Goal: Information Seeking & Learning: Check status

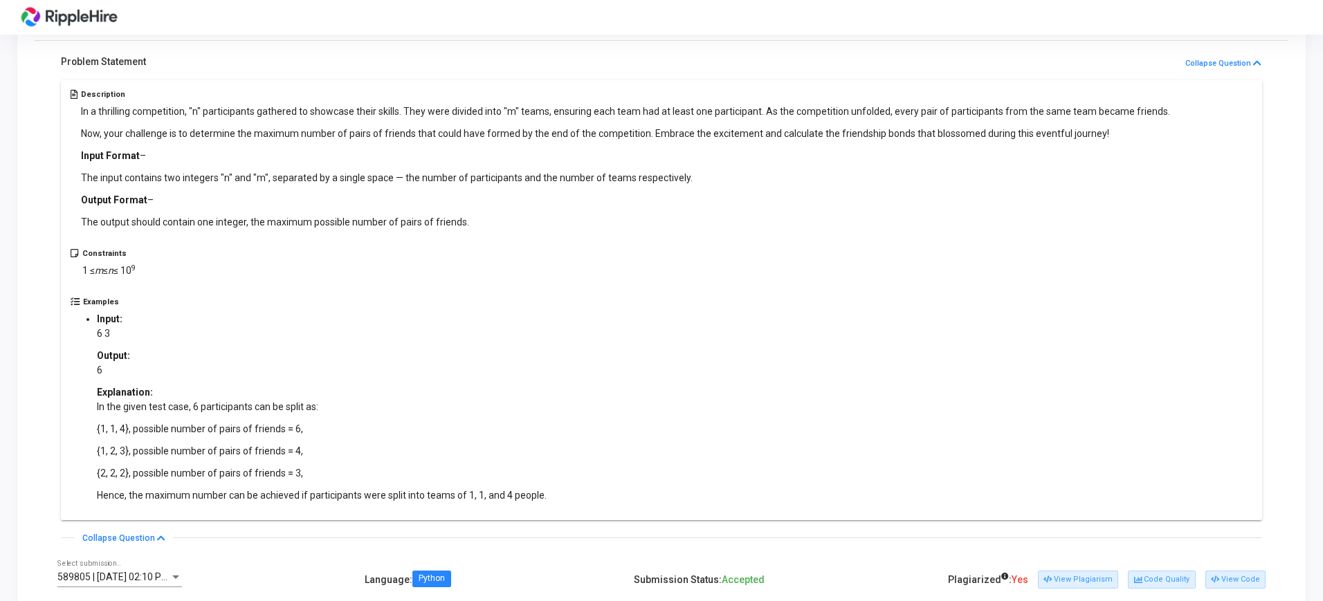
scroll to position [264, 0]
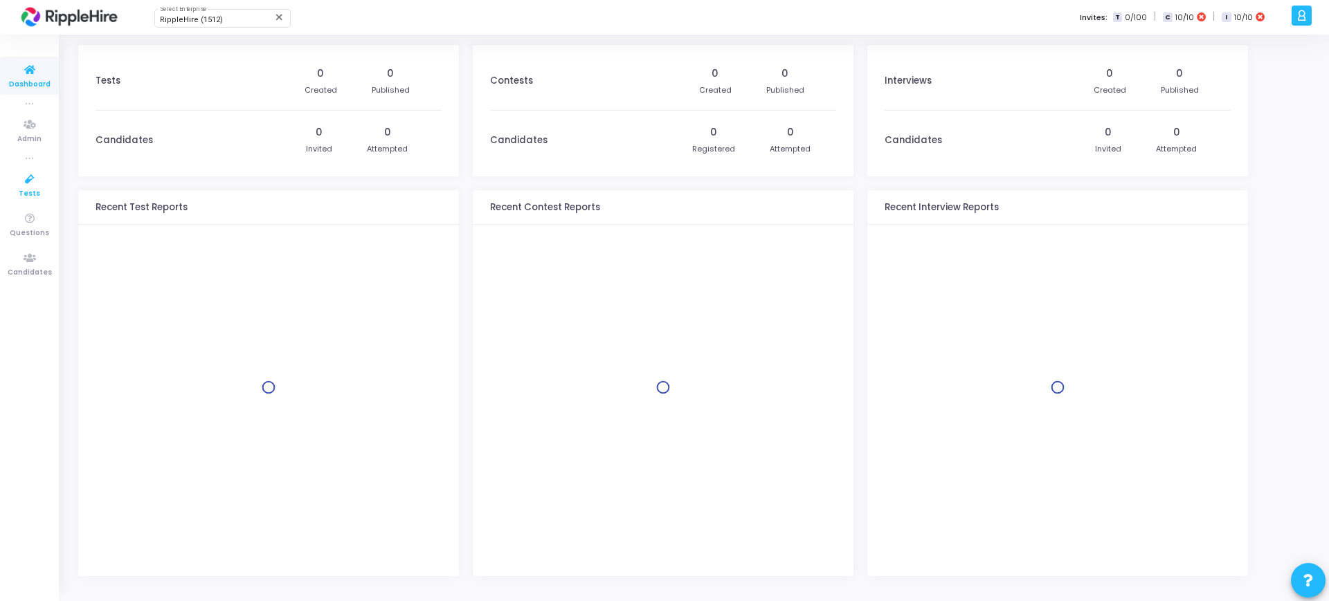
click at [33, 198] on span "Tests" at bounding box center [29, 194] width 21 height 12
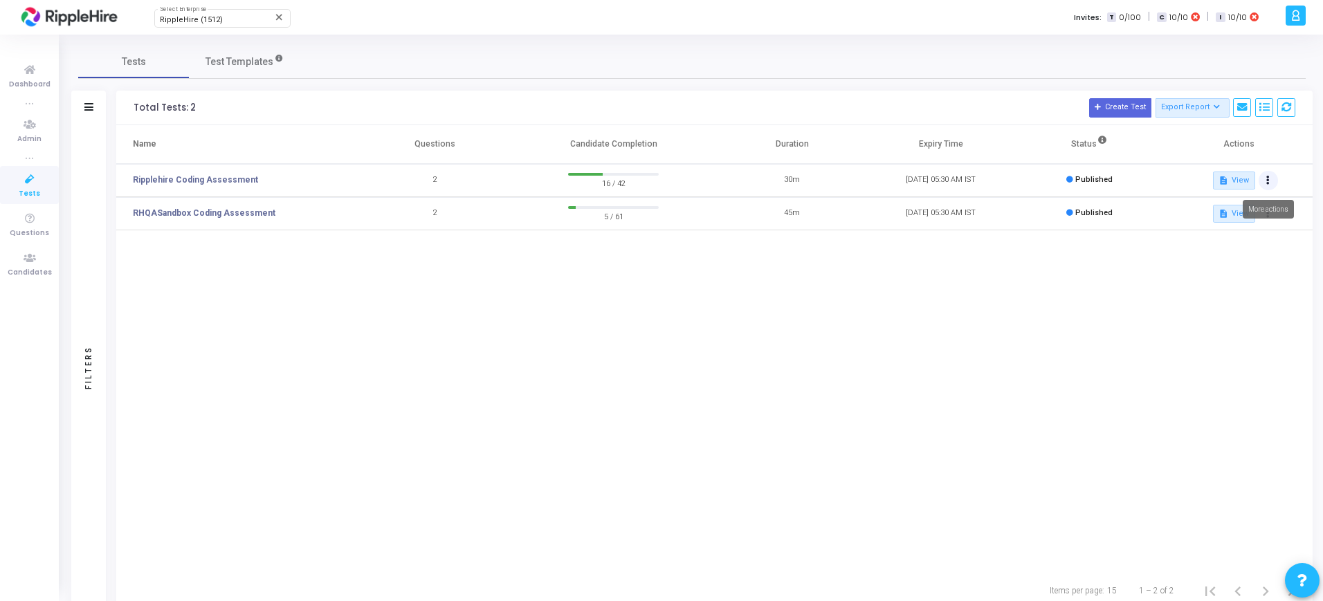
click at [1259, 185] on button at bounding box center [1268, 180] width 19 height 19
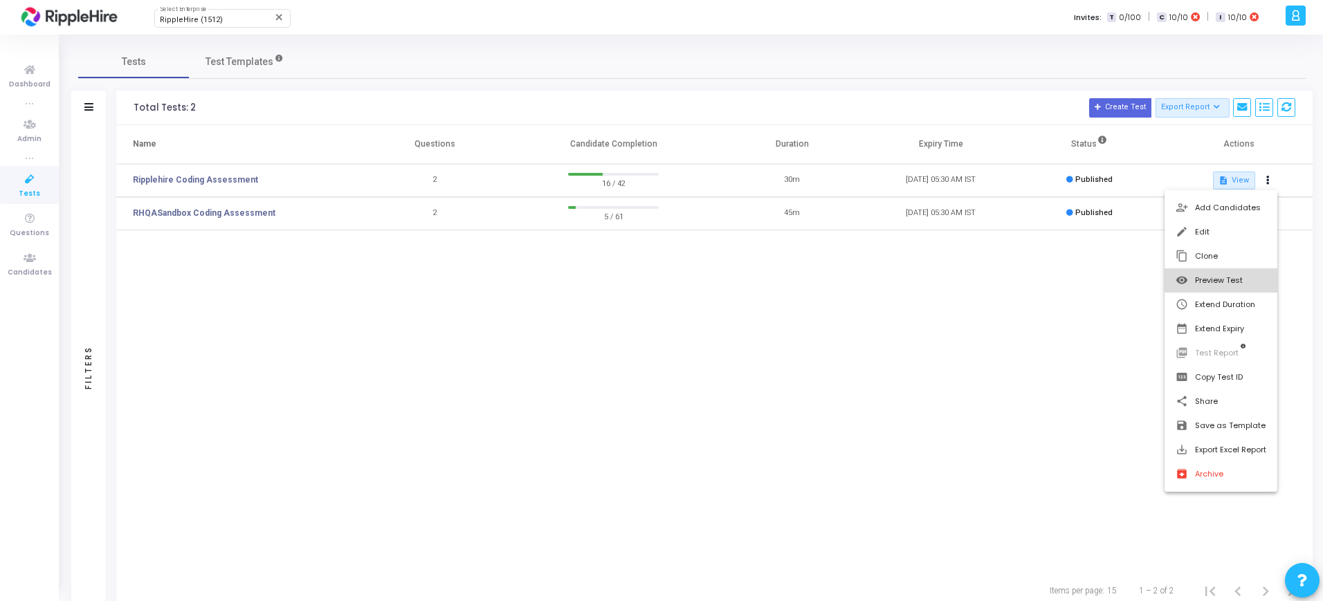
click at [1227, 275] on button "visibility Preview Test" at bounding box center [1221, 280] width 113 height 24
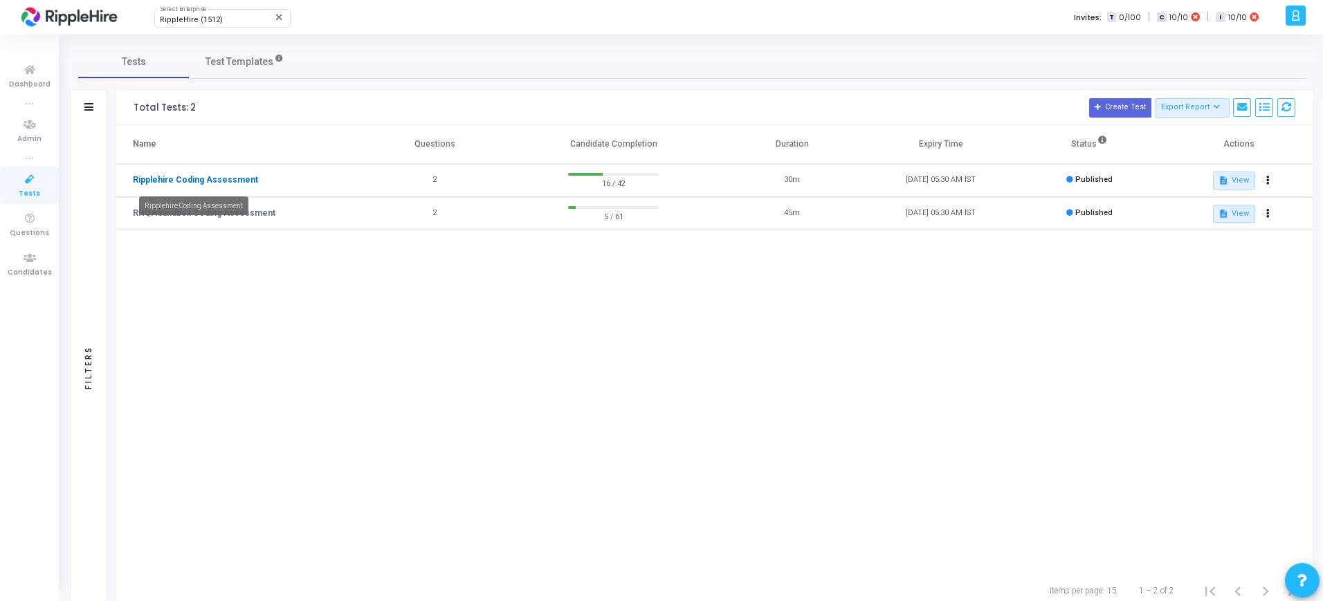
click at [197, 178] on link "Ripplehire Coding Assessment" at bounding box center [195, 180] width 125 height 12
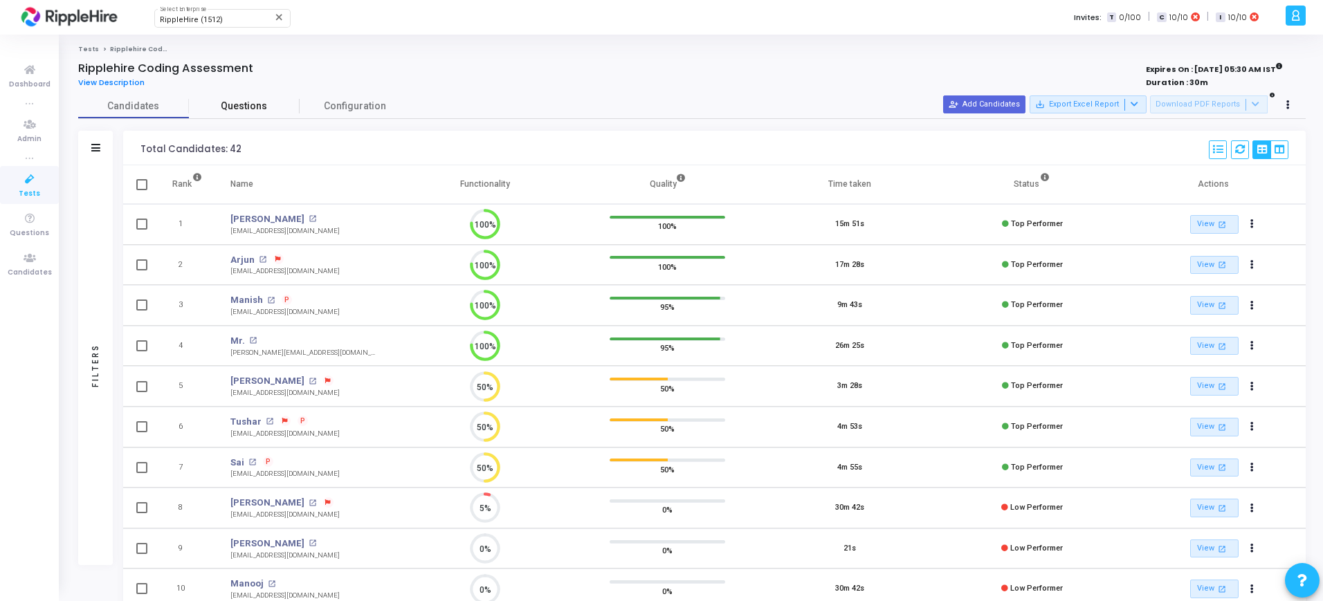
click at [226, 109] on span "Questions" at bounding box center [244, 106] width 111 height 15
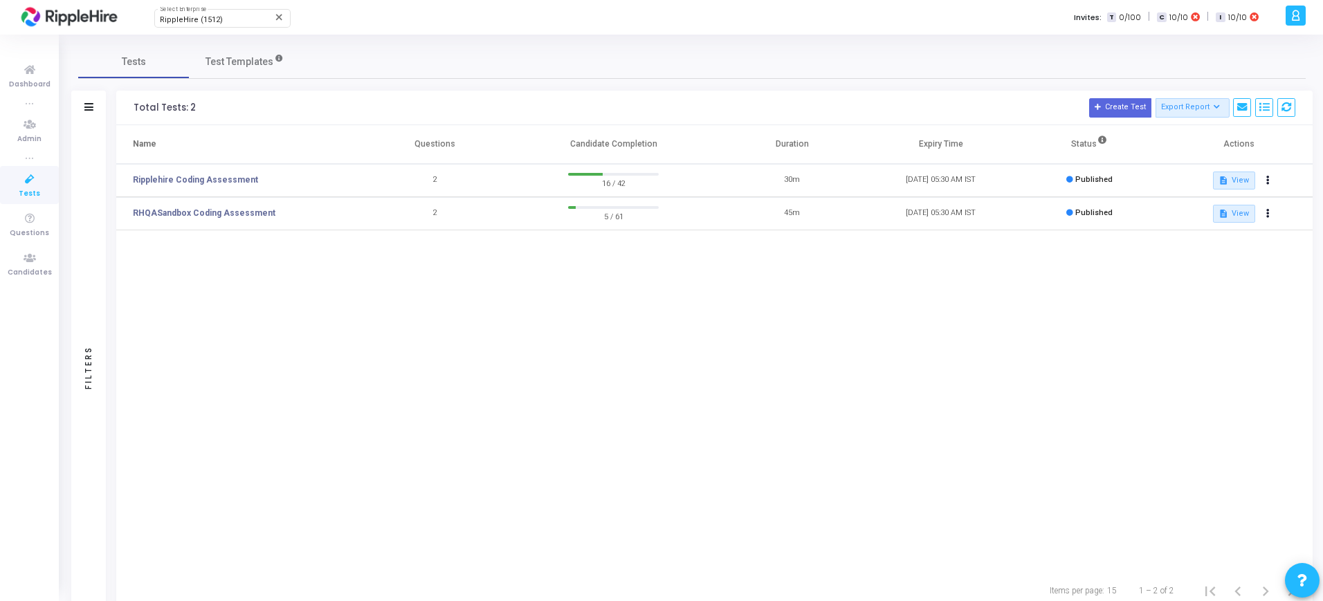
click at [310, 212] on td "RHQASandbox Coding Assessment" at bounding box center [238, 213] width 244 height 33
click at [226, 212] on link "RHQASandbox Coding Assessment" at bounding box center [204, 213] width 143 height 12
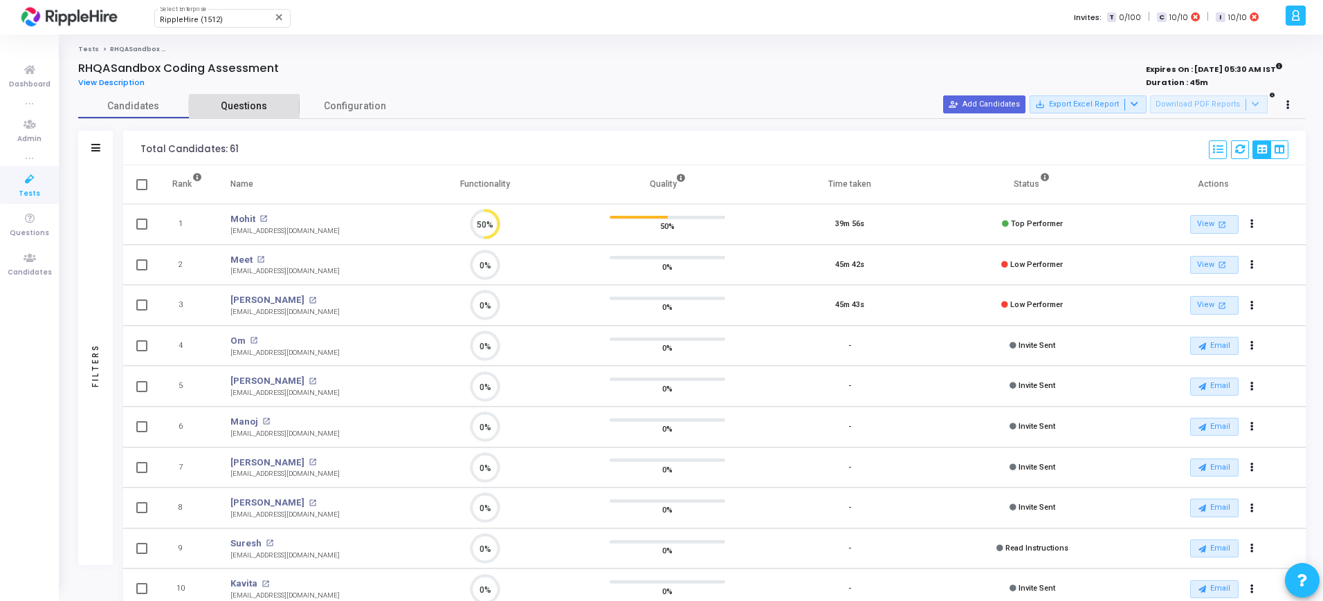
click at [247, 117] on link "Questions" at bounding box center [244, 106] width 111 height 24
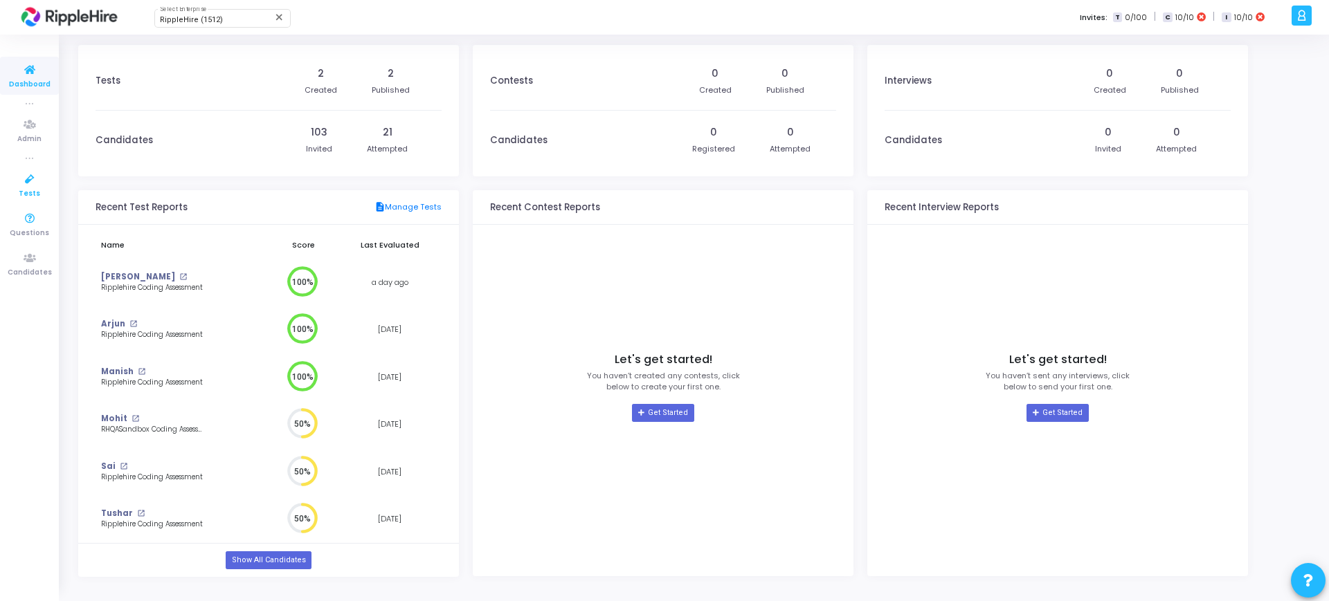
click at [33, 186] on icon at bounding box center [29, 179] width 29 height 17
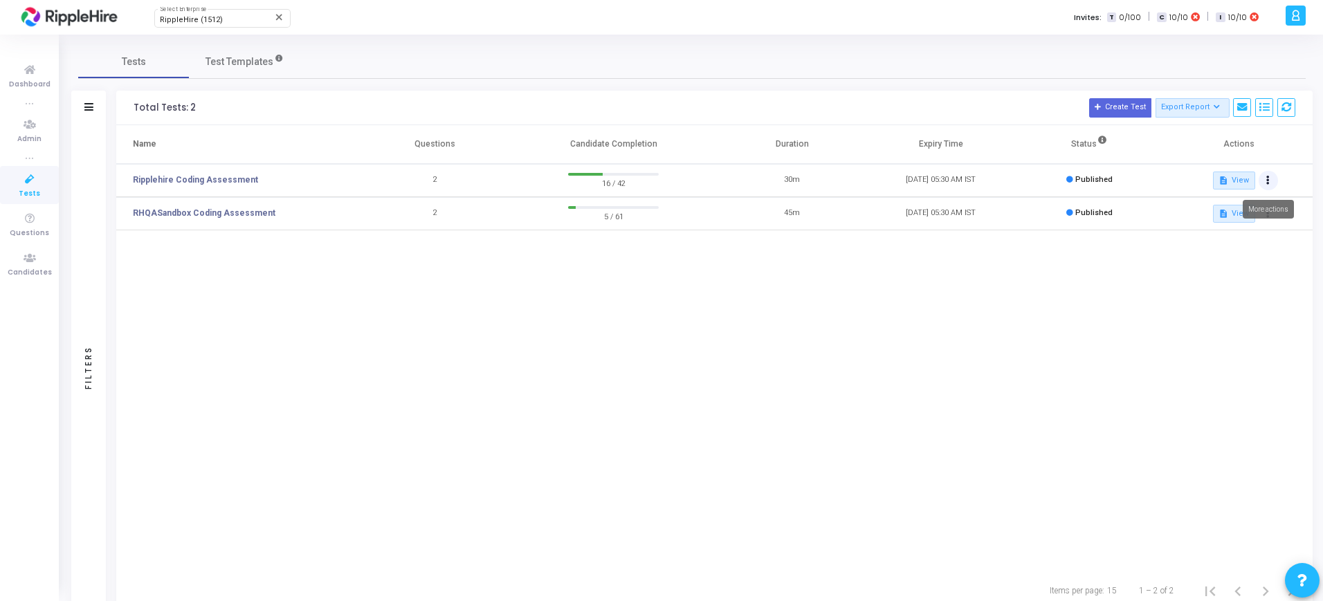
click at [1272, 182] on button at bounding box center [1268, 180] width 19 height 19
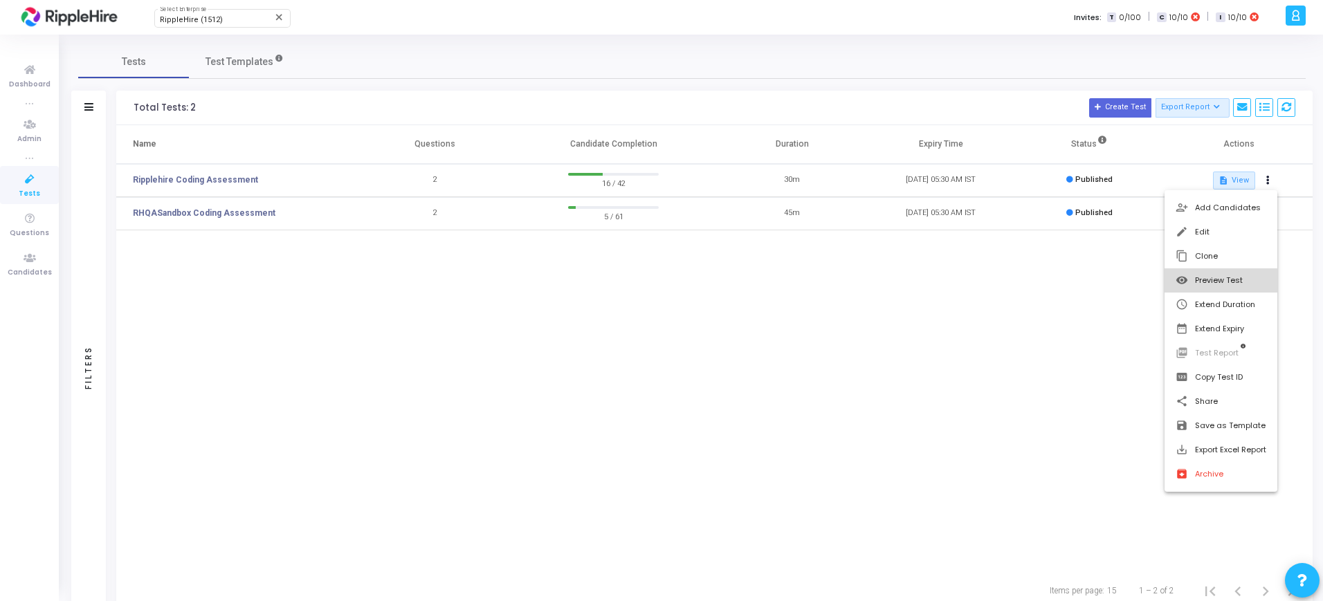
click at [1221, 286] on button "visibility Preview Test" at bounding box center [1221, 280] width 113 height 24
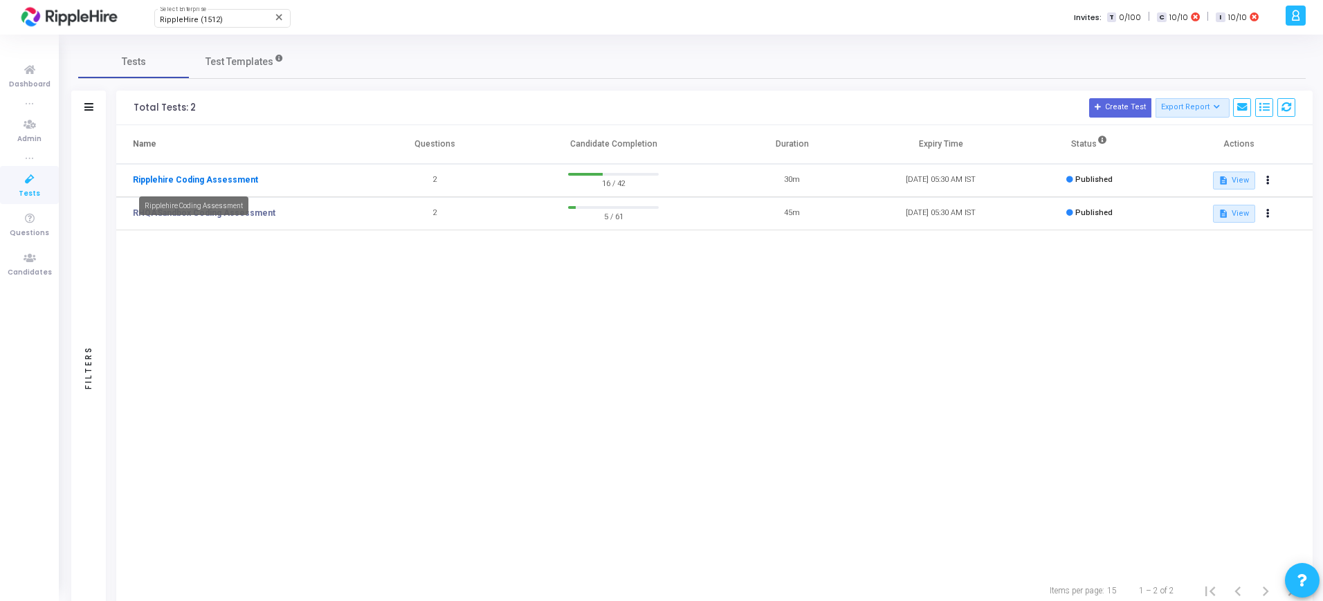
click at [219, 182] on link "Ripplehire Coding Assessment" at bounding box center [195, 180] width 125 height 12
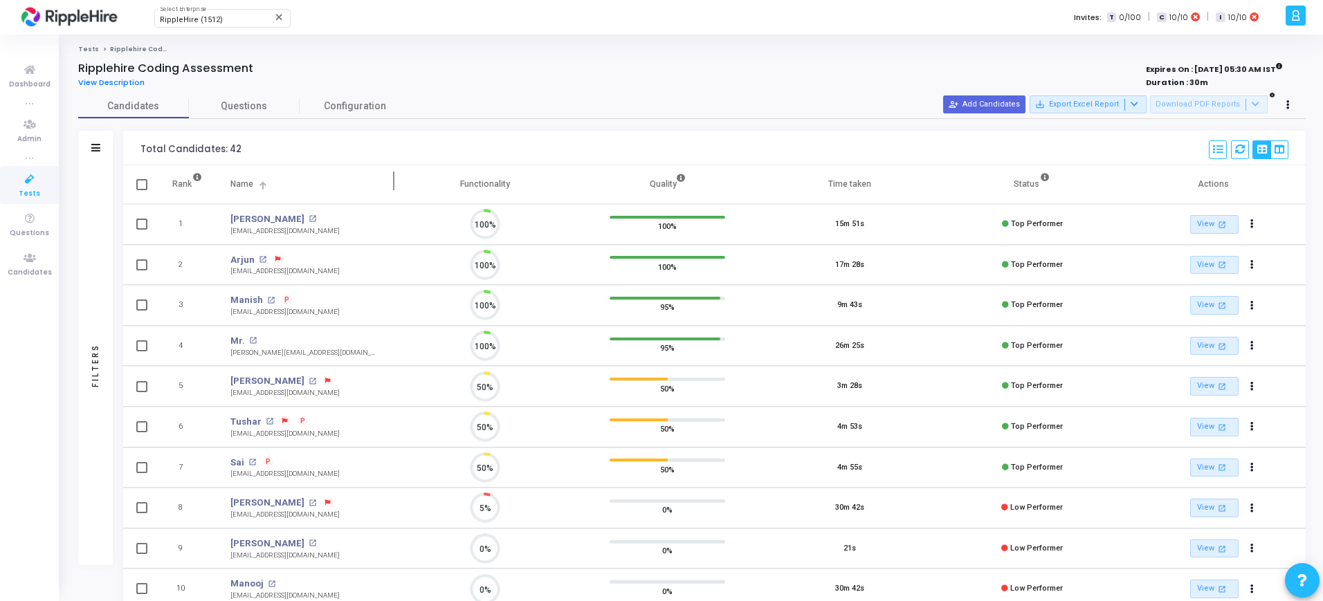
scroll to position [29, 35]
click at [253, 116] on link "Questions" at bounding box center [244, 106] width 111 height 24
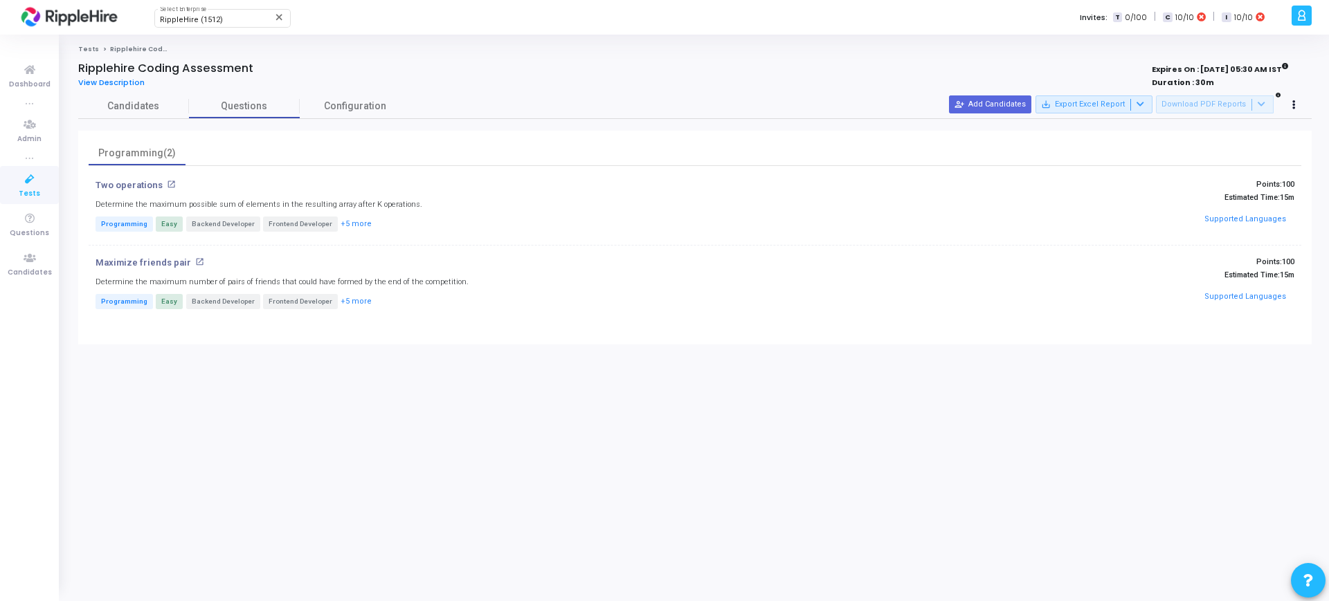
click at [169, 185] on mat-icon "open_in_new" at bounding box center [171, 184] width 9 height 9
click at [159, 112] on span "Candidates" at bounding box center [133, 106] width 111 height 15
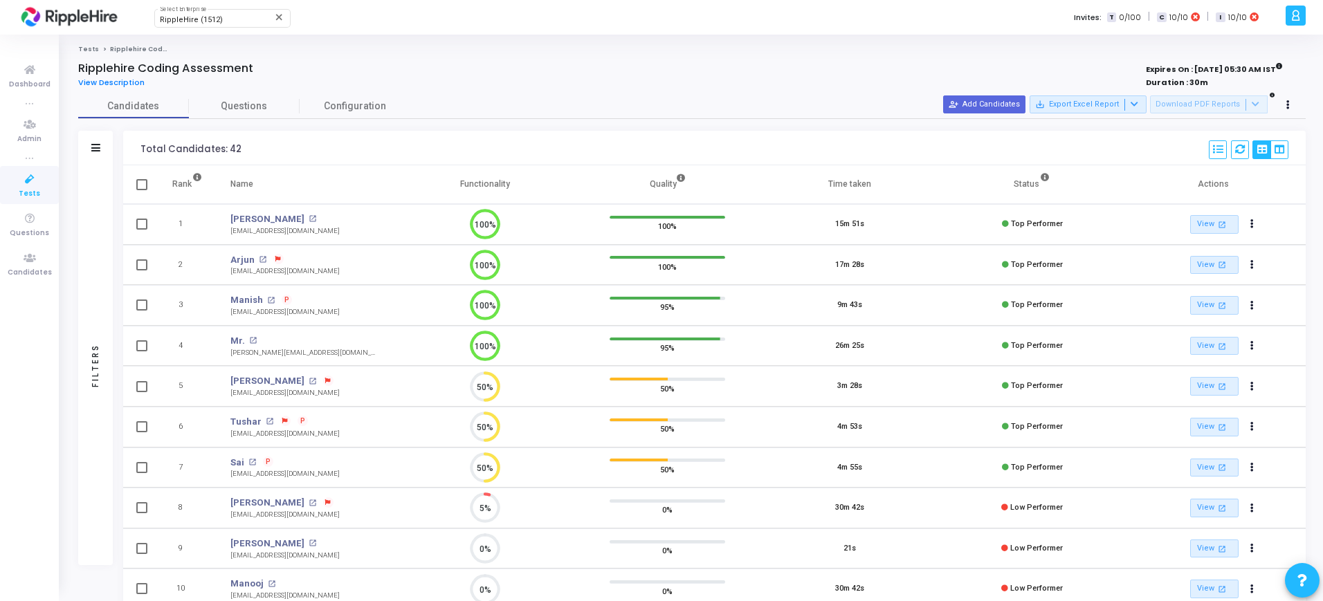
drag, startPoint x: 14, startPoint y: 176, endPoint x: 17, endPoint y: 167, distance: 9.4
click at [14, 176] on link "Tests" at bounding box center [29, 185] width 59 height 38
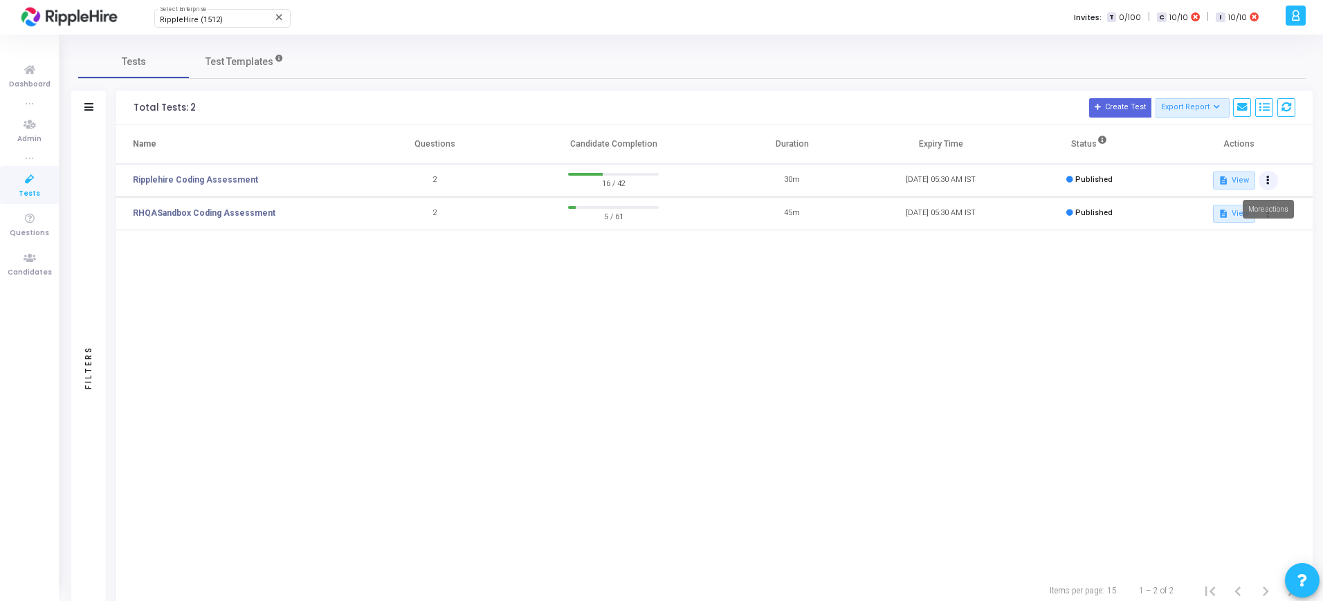
click at [1270, 176] on button at bounding box center [1268, 180] width 19 height 19
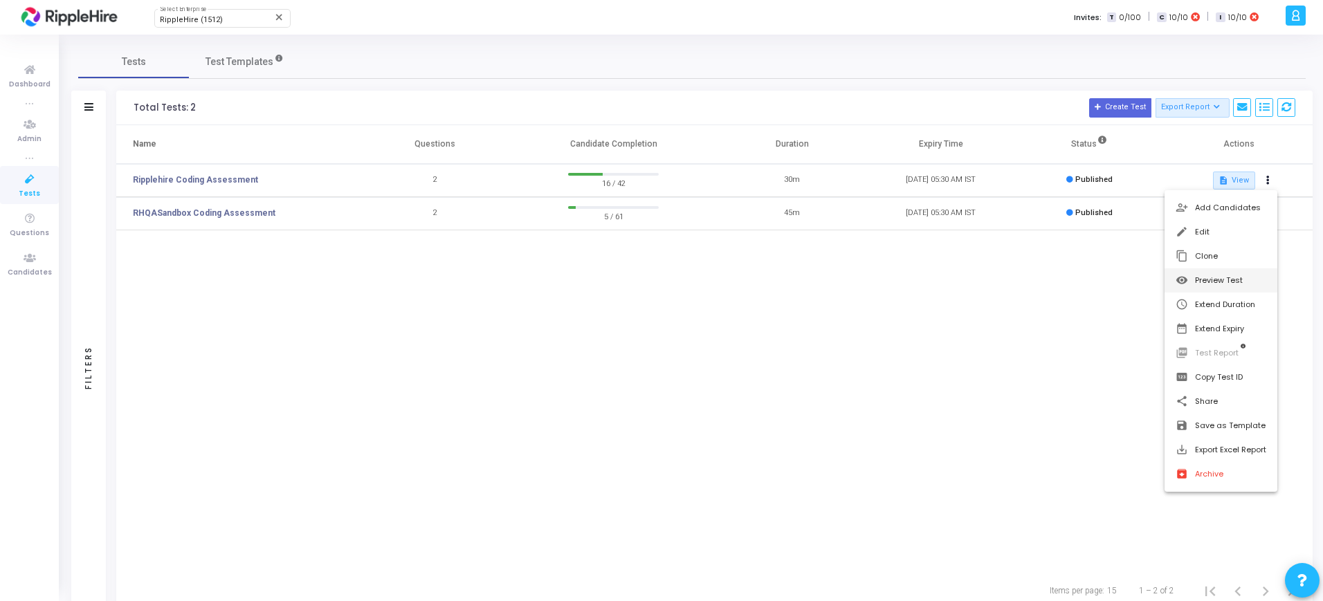
click at [1232, 284] on button "visibility Preview Test" at bounding box center [1221, 280] width 113 height 24
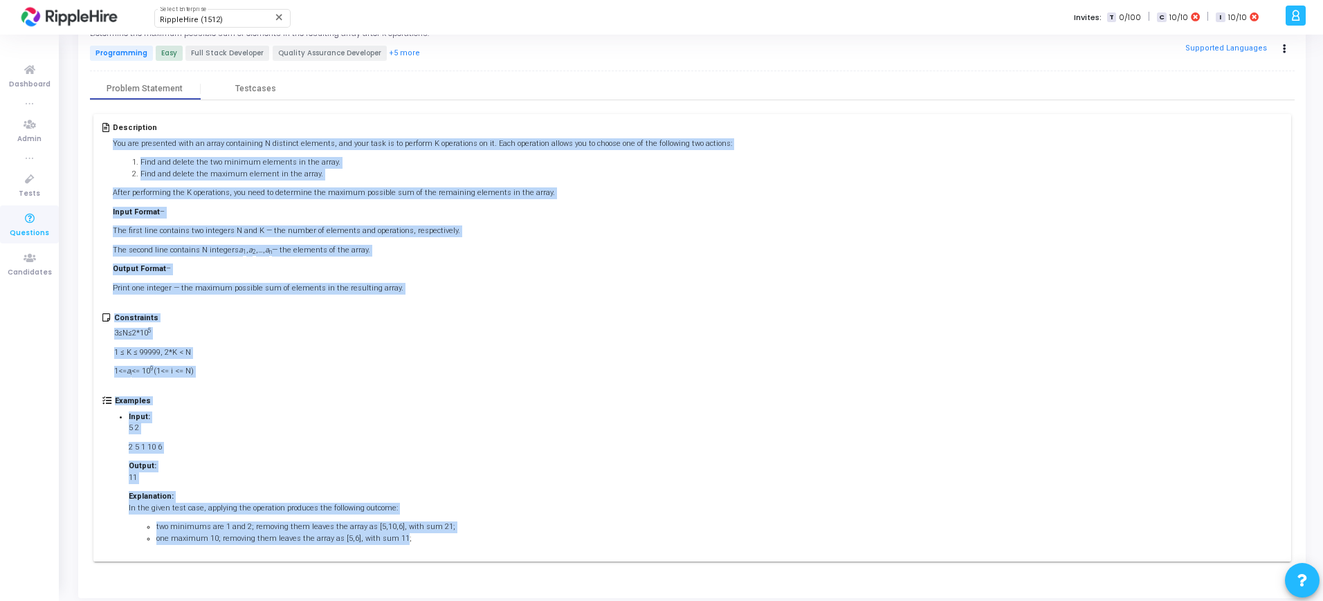
scroll to position [86, 0]
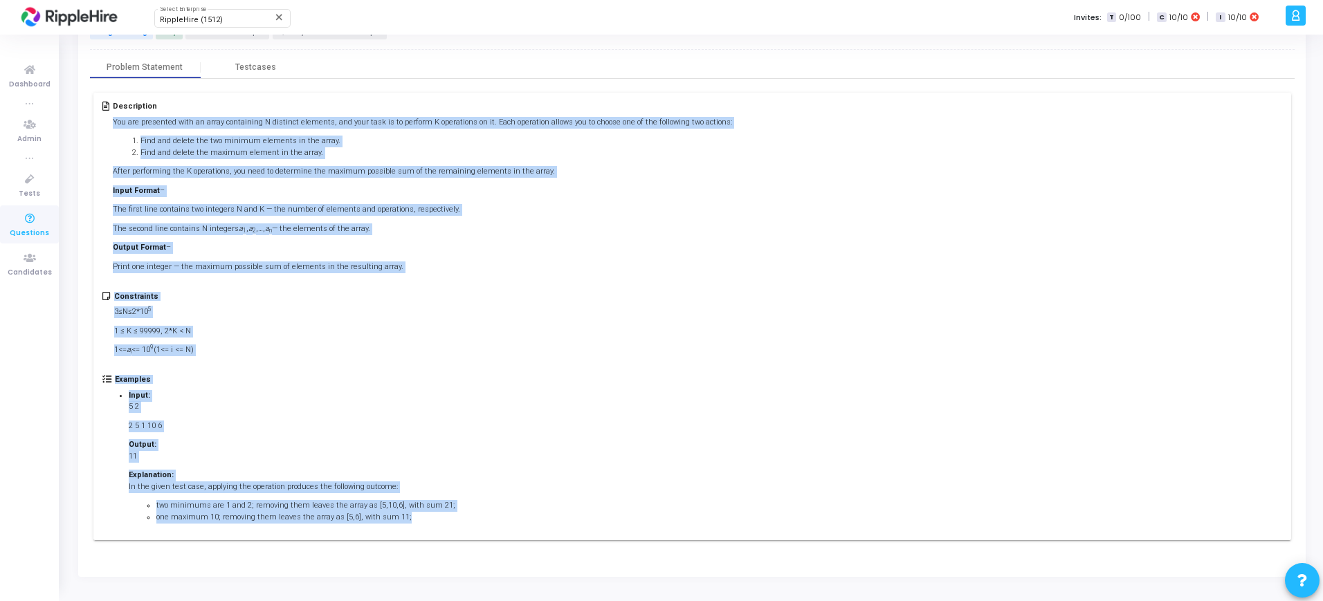
drag, startPoint x: 113, startPoint y: 207, endPoint x: 448, endPoint y: 544, distance: 475.6
click at [448, 544] on div "Description You are presented with an array containing N distinct elements, and…" at bounding box center [692, 316] width 1205 height 475
copy div "You are presented with an array containing N distinct elements, and your task i…"
click at [635, 335] on div "Constraints 3≤N≤2*10 5 1 ≤ K ≤ 99999, 2*K < N 1<= a i <= 10 9 (1<= i <= N)" at bounding box center [691, 333] width 1179 height 83
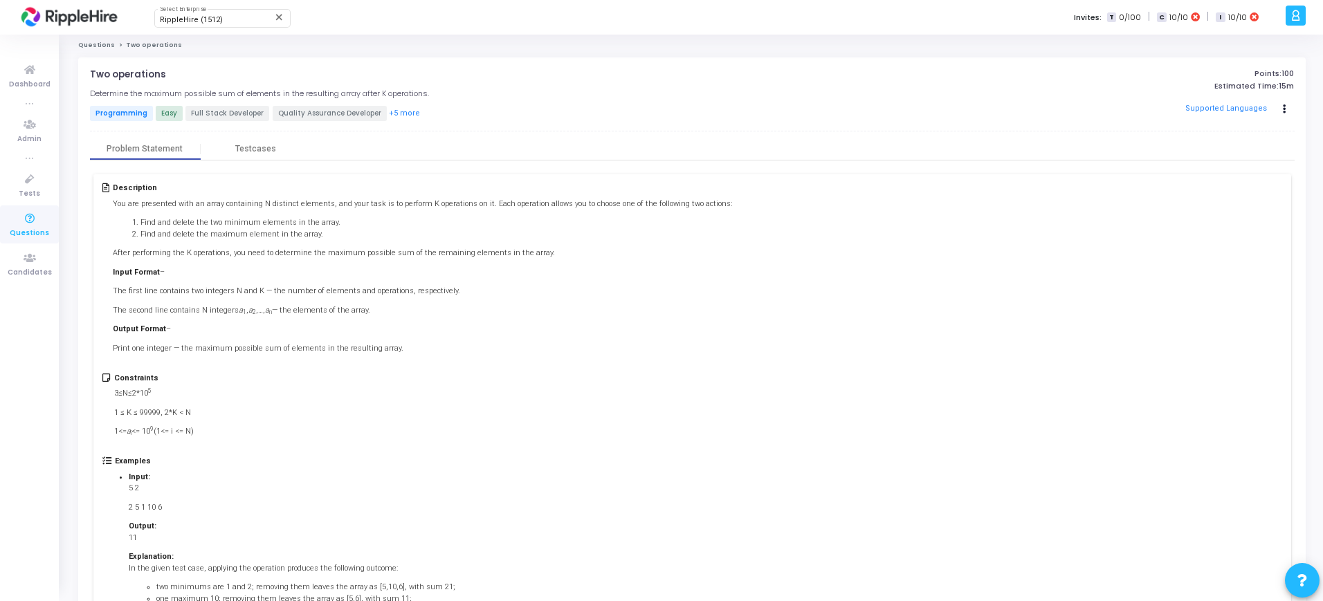
scroll to position [0, 0]
click at [245, 158] on div "Testcases" at bounding box center [256, 153] width 111 height 21
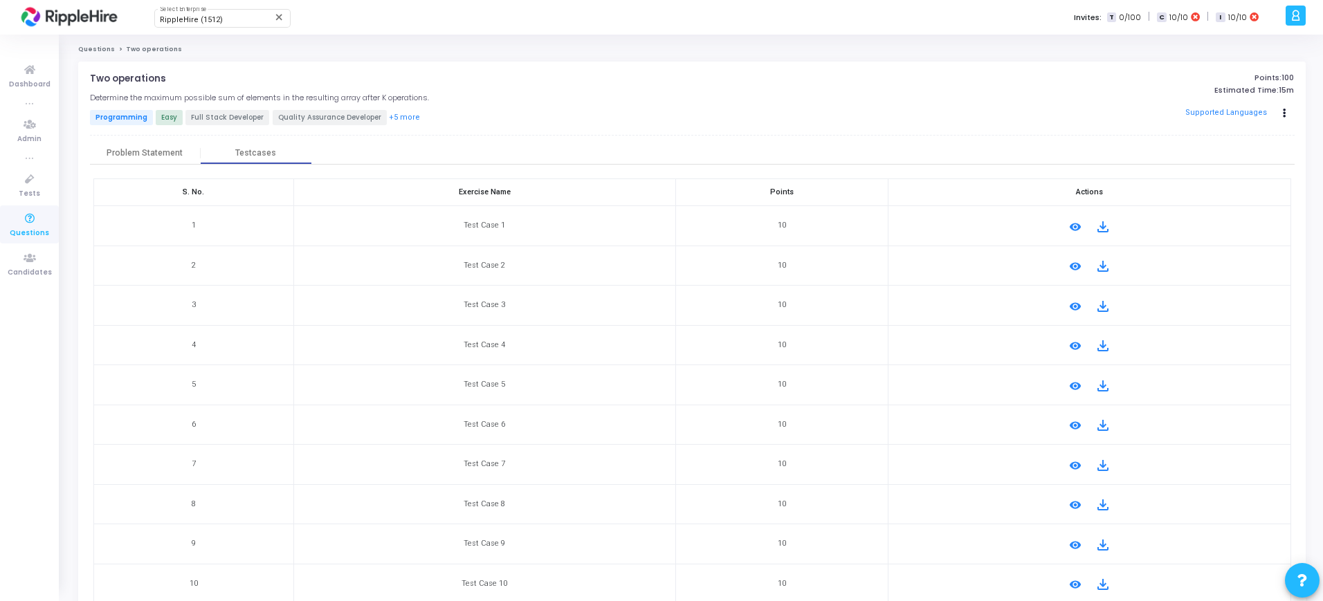
click at [1068, 226] on mat-icon "remove_red_eye" at bounding box center [1075, 227] width 17 height 17
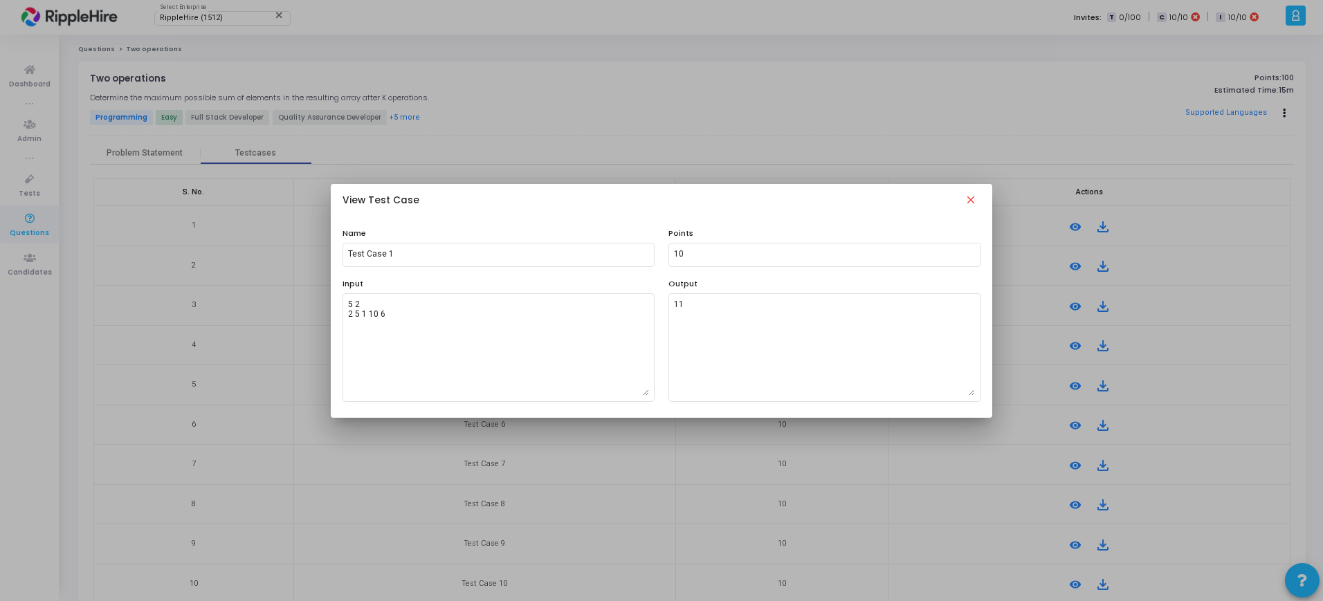
click at [969, 197] on mat-icon "close" at bounding box center [970, 202] width 17 height 17
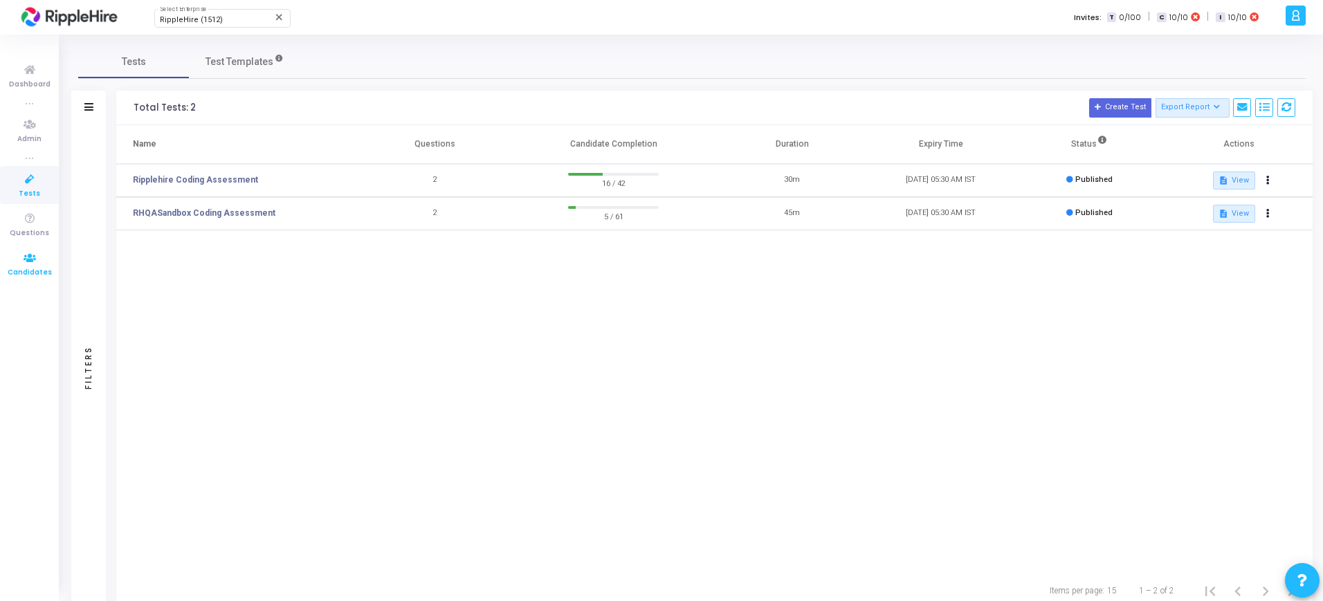
click at [33, 275] on span "Candidates" at bounding box center [30, 273] width 44 height 12
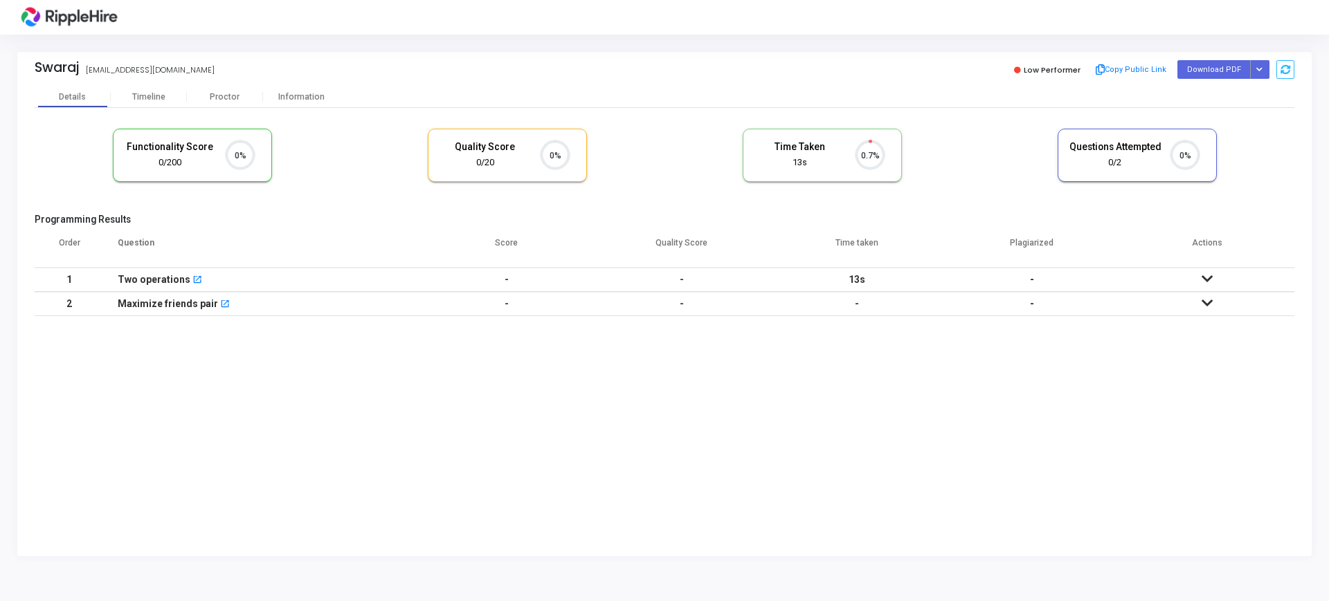
scroll to position [29, 35]
click at [312, 89] on div "Information" at bounding box center [301, 96] width 76 height 21
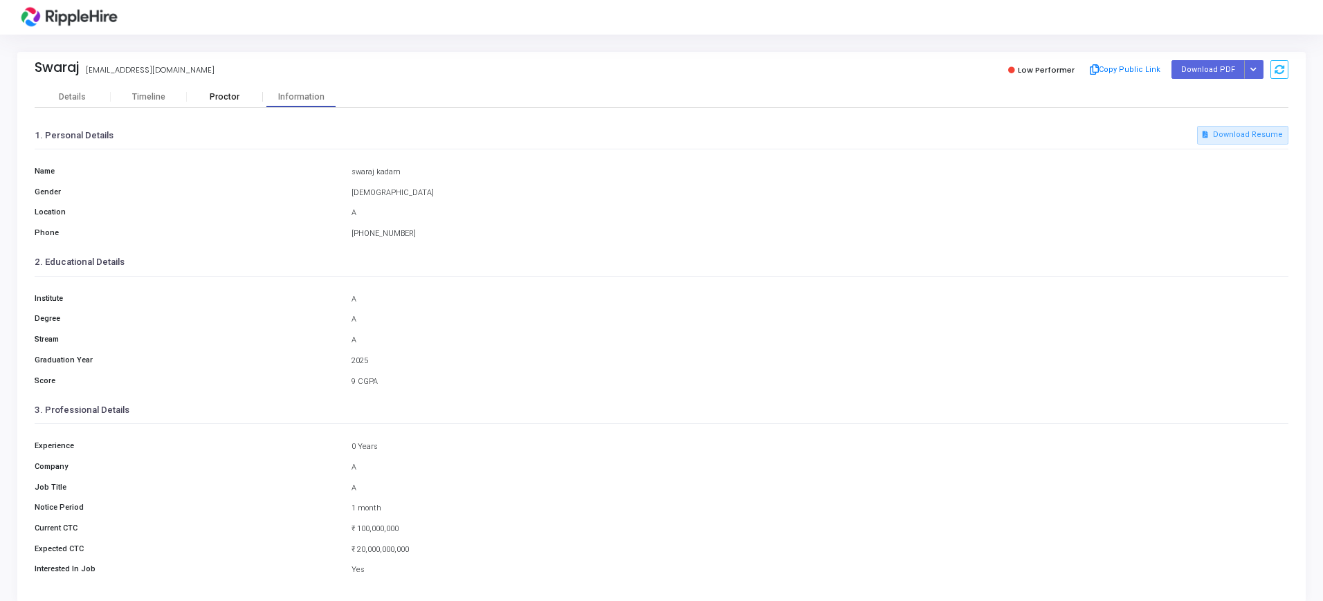
click at [233, 106] on div "Proctor" at bounding box center [225, 96] width 76 height 21
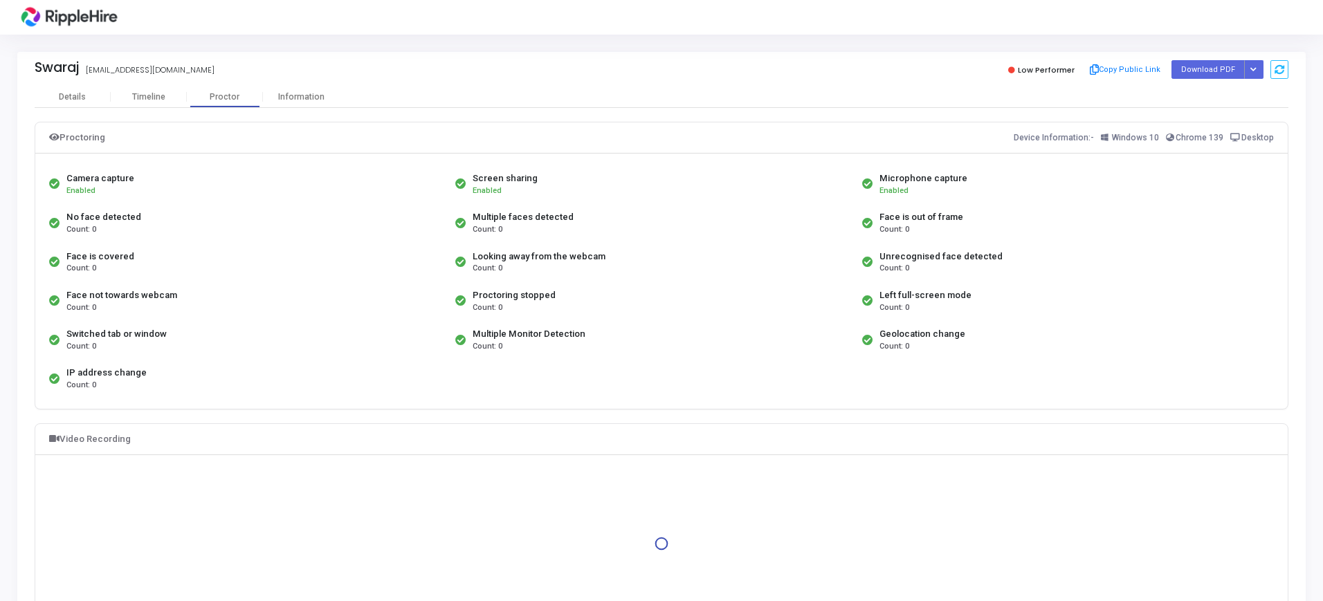
click at [162, 108] on div "Proctoring Device Information:- Windows 10 Chrome 139 Desktop Camera capture En…" at bounding box center [662, 396] width 1254 height 576
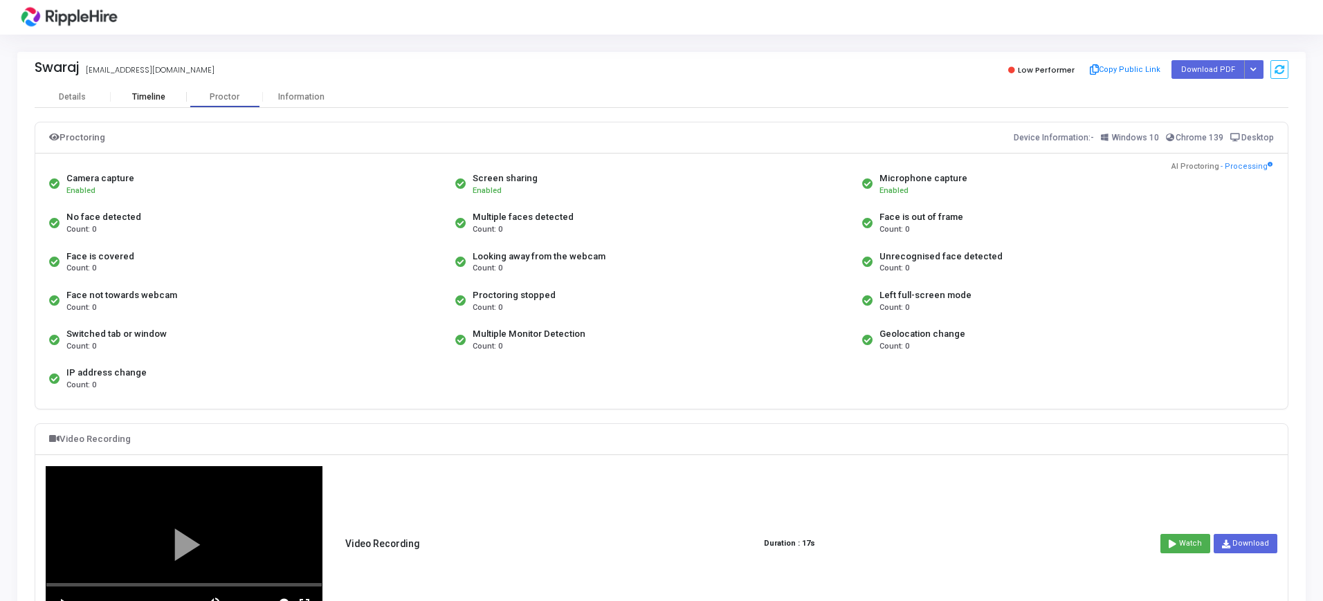
click at [158, 104] on div "Timeline" at bounding box center [149, 96] width 76 height 21
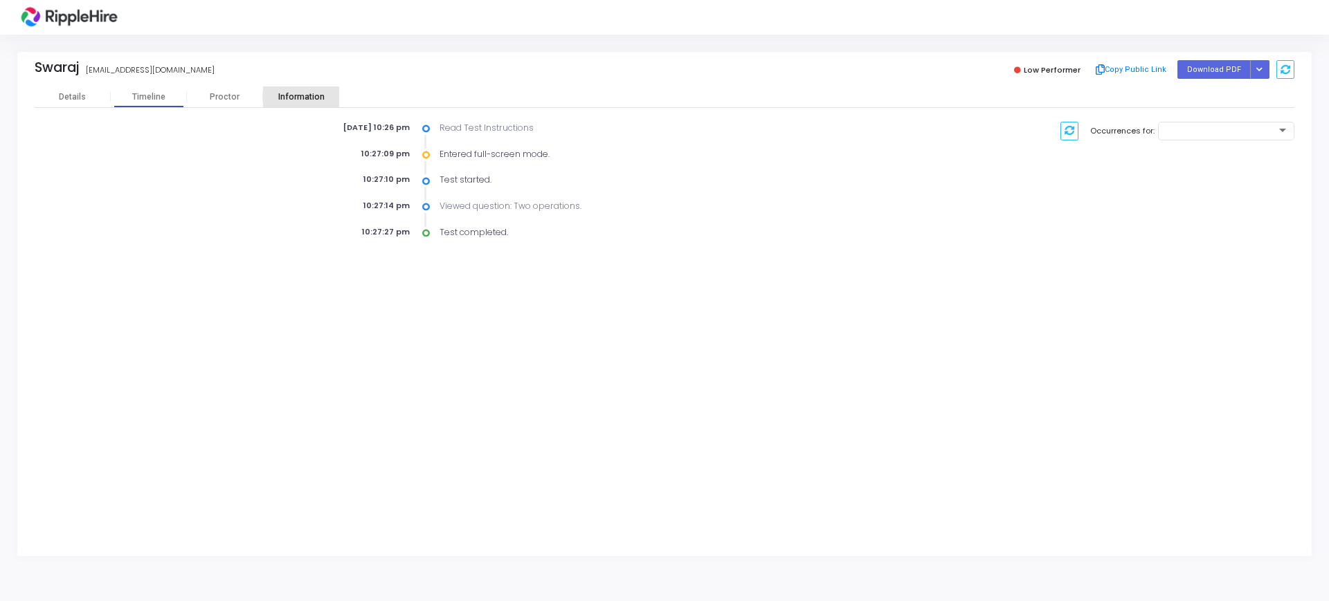
click at [291, 102] on div "Information" at bounding box center [301, 96] width 76 height 21
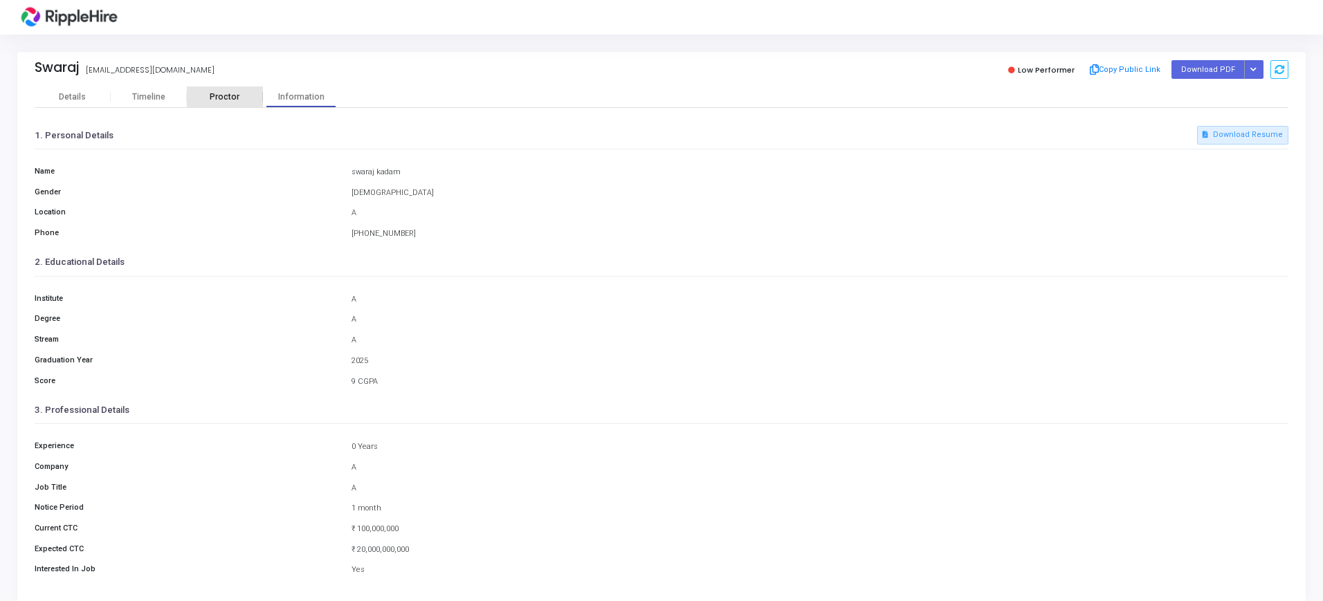
click at [240, 102] on div "Proctor" at bounding box center [225, 96] width 76 height 21
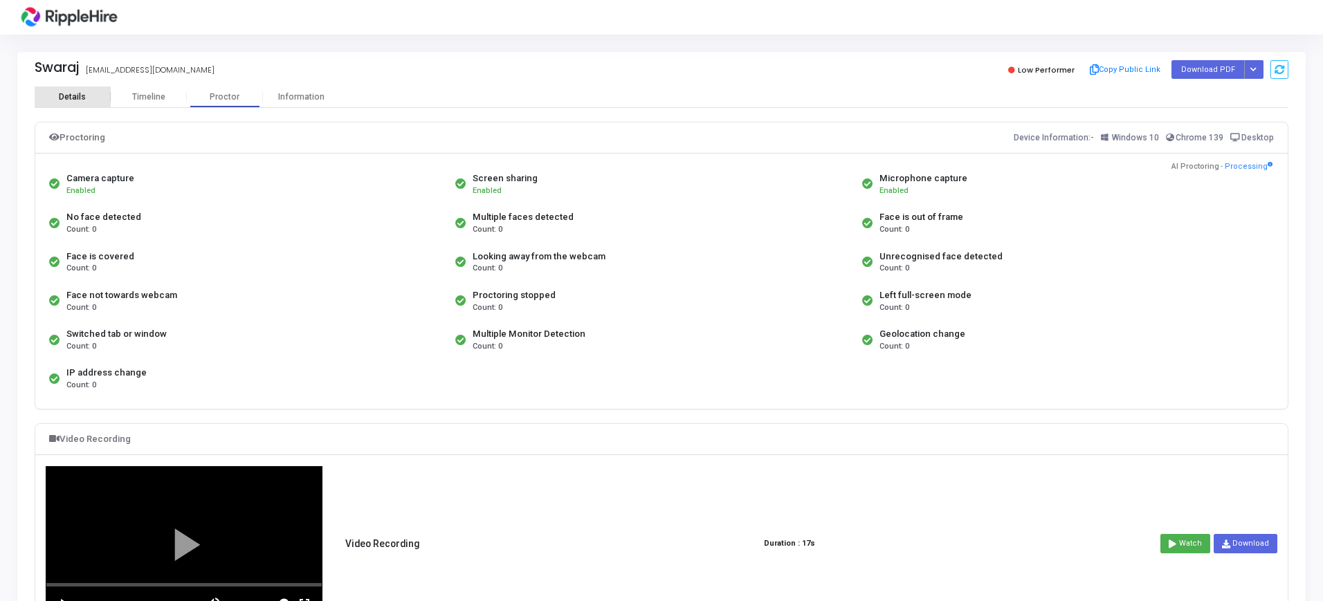
click at [77, 104] on div "Details" at bounding box center [73, 96] width 76 height 21
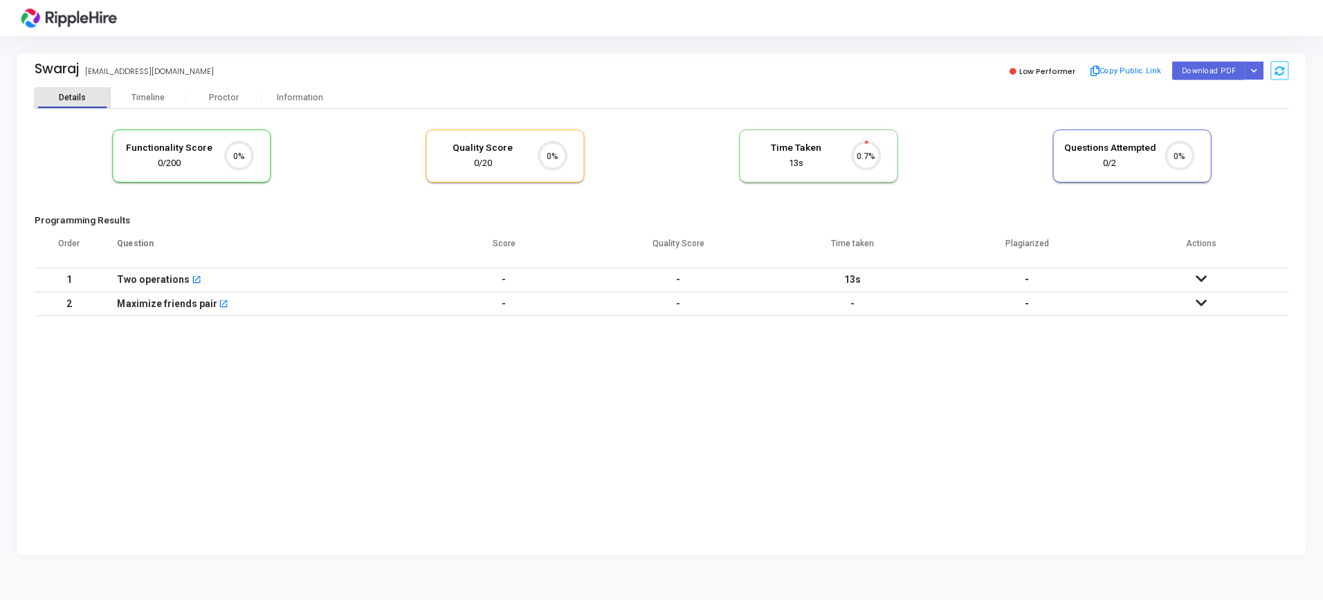
scroll to position [29, 35]
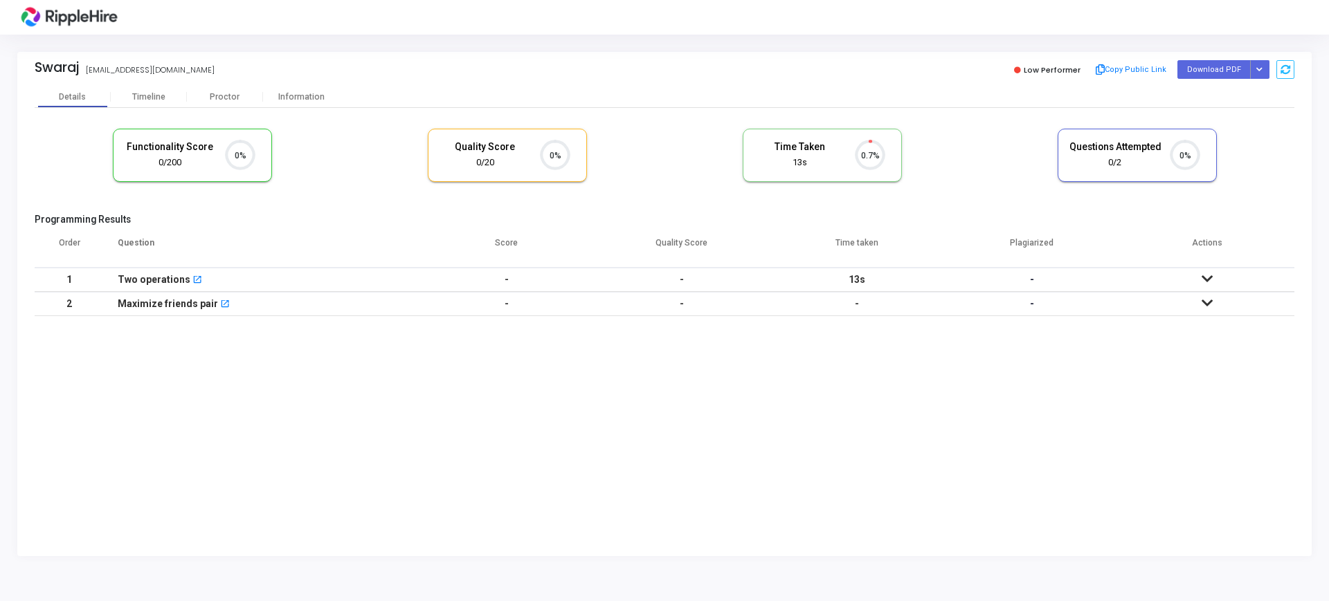
click at [1202, 274] on icon at bounding box center [1206, 279] width 11 height 10
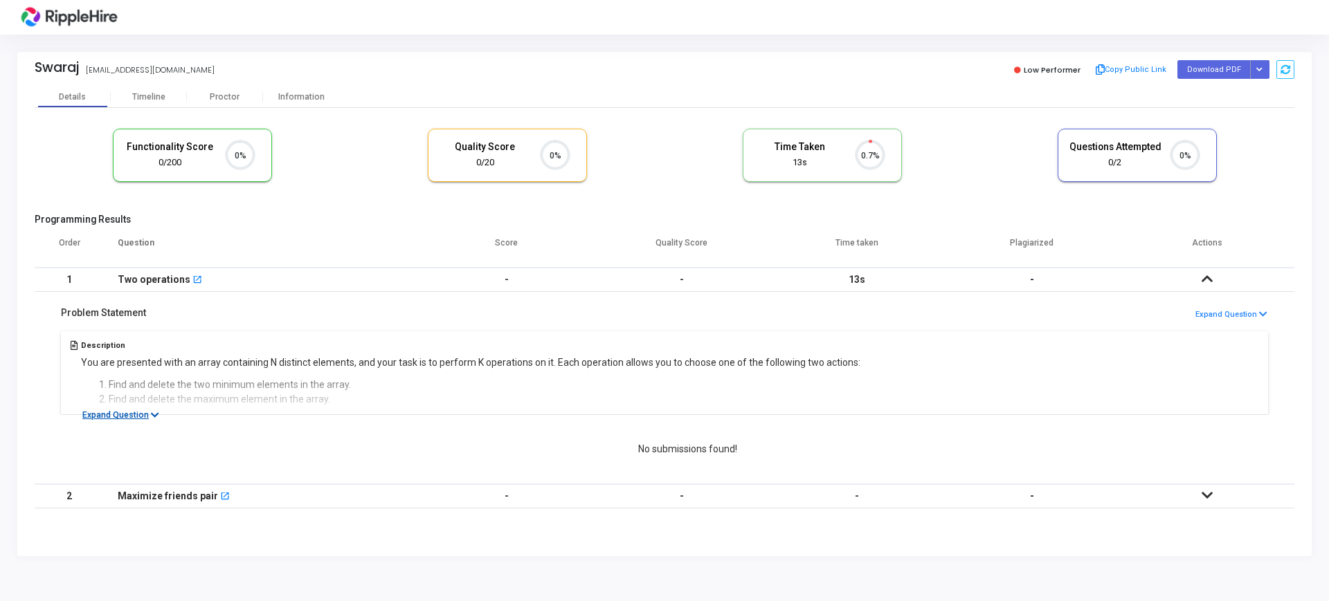
click at [136, 412] on button "Expand Question" at bounding box center [121, 415] width 92 height 14
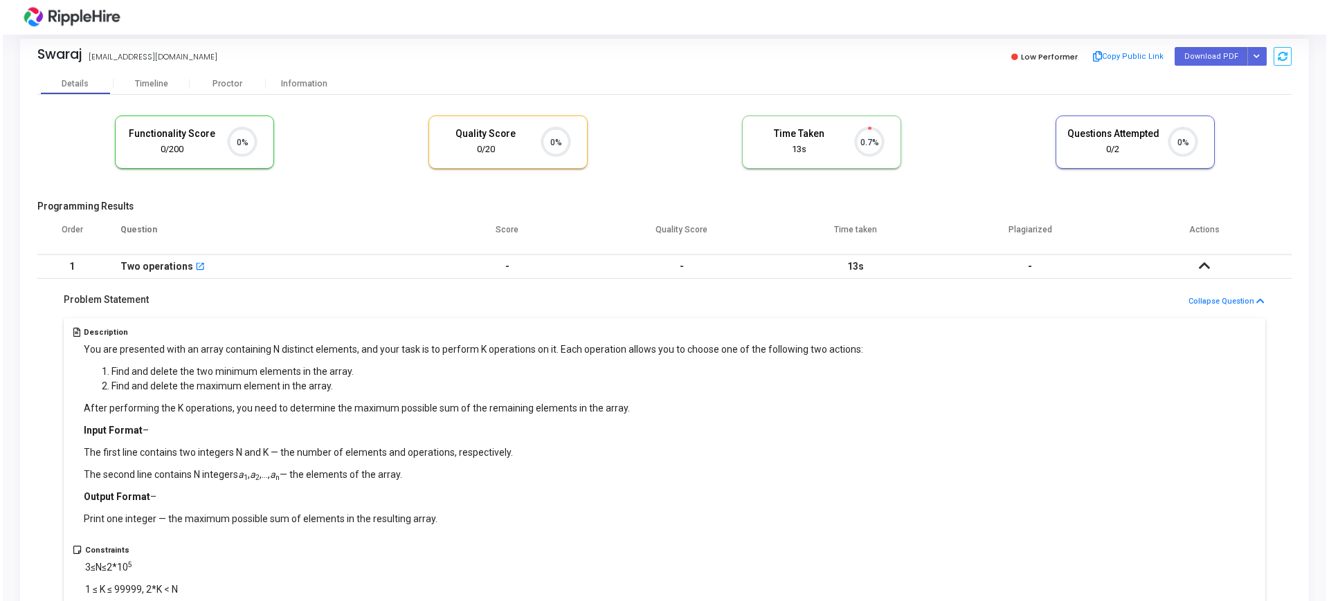
scroll to position [0, 0]
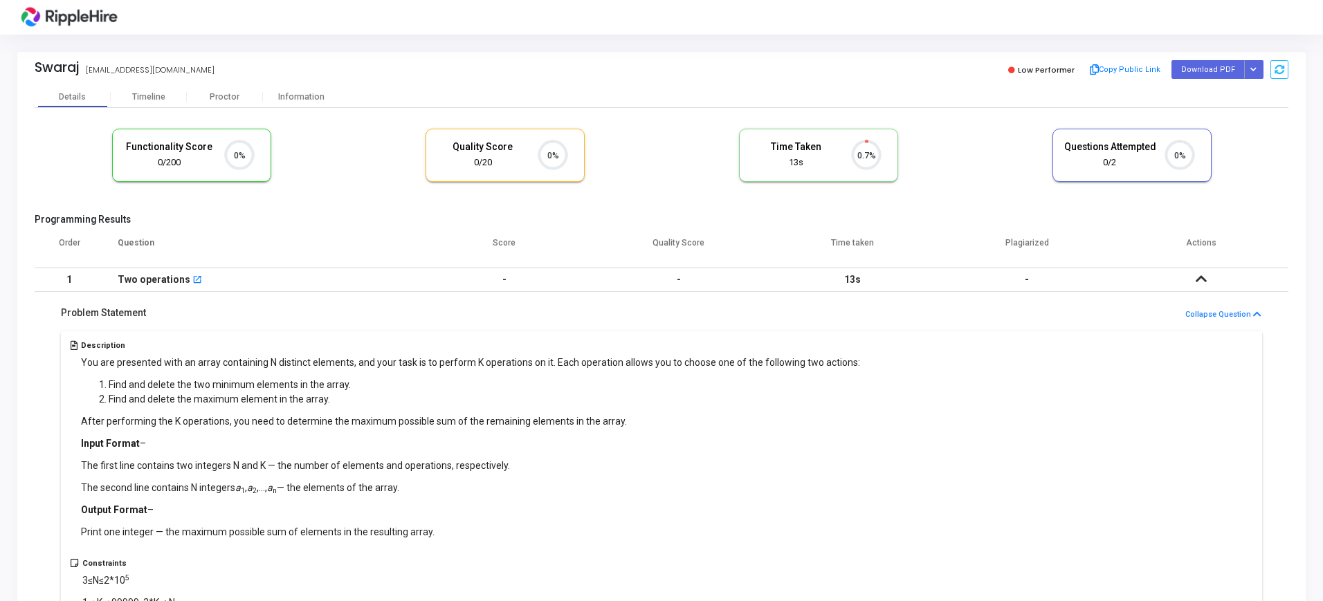
click at [1211, 279] on td at bounding box center [1201, 280] width 174 height 24
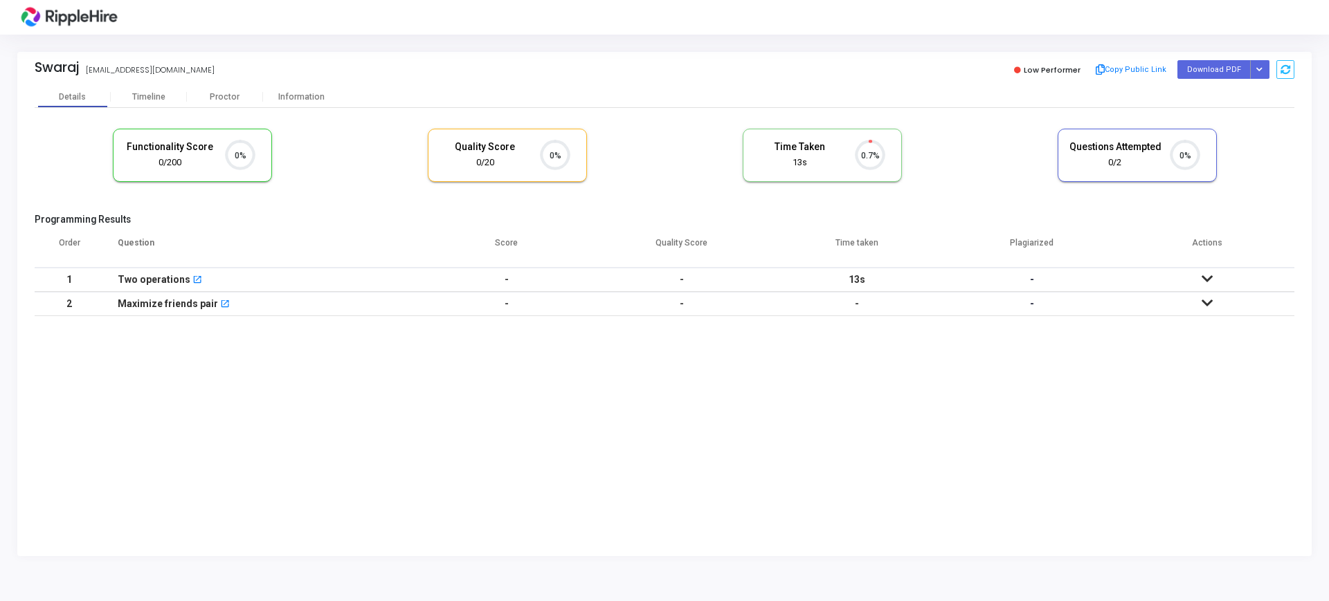
click at [1202, 282] on icon at bounding box center [1206, 279] width 11 height 10
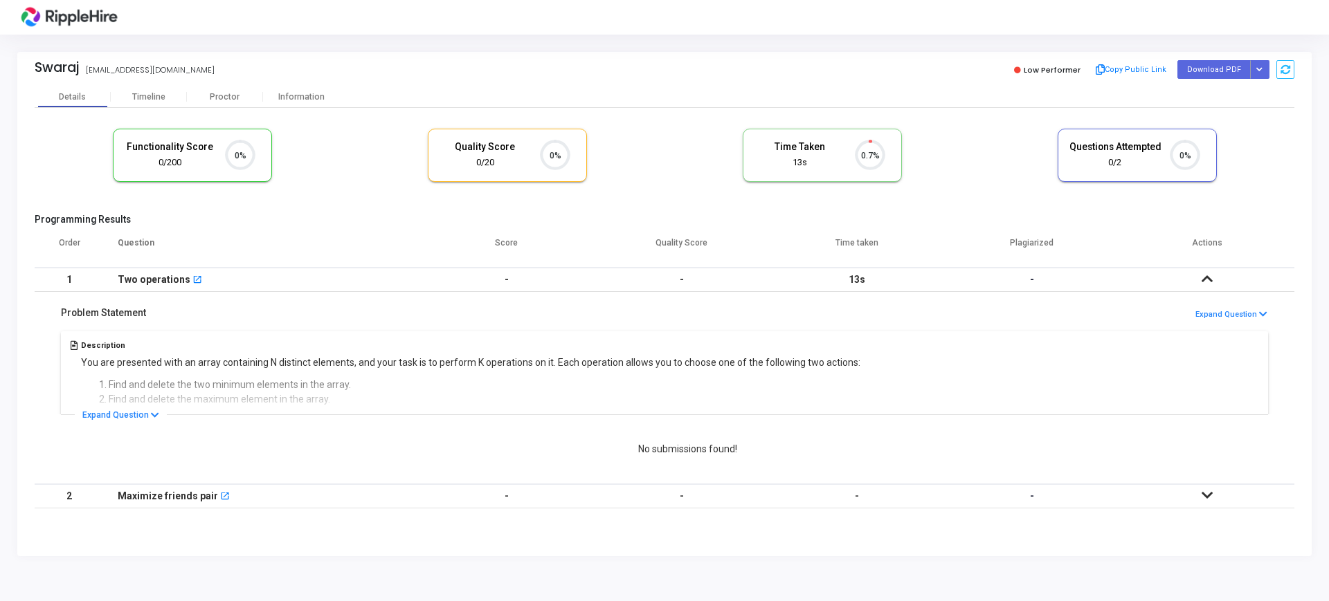
click at [1202, 282] on icon at bounding box center [1206, 279] width 11 height 10
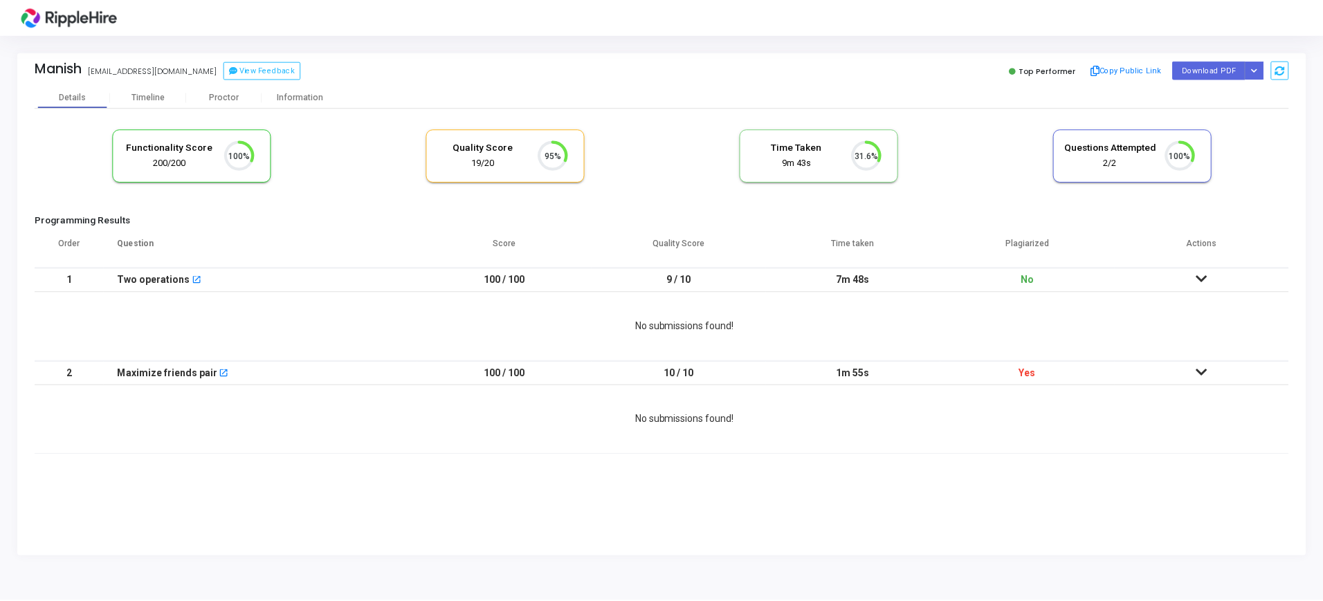
scroll to position [29, 35]
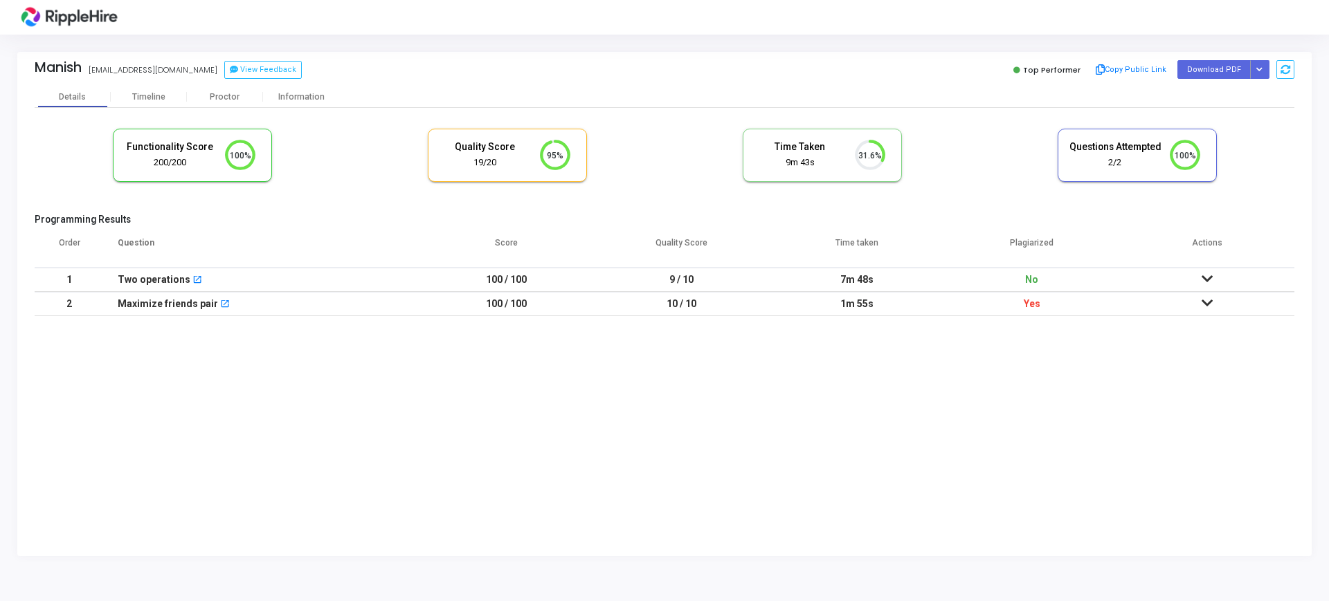
click at [1203, 274] on icon at bounding box center [1206, 279] width 11 height 10
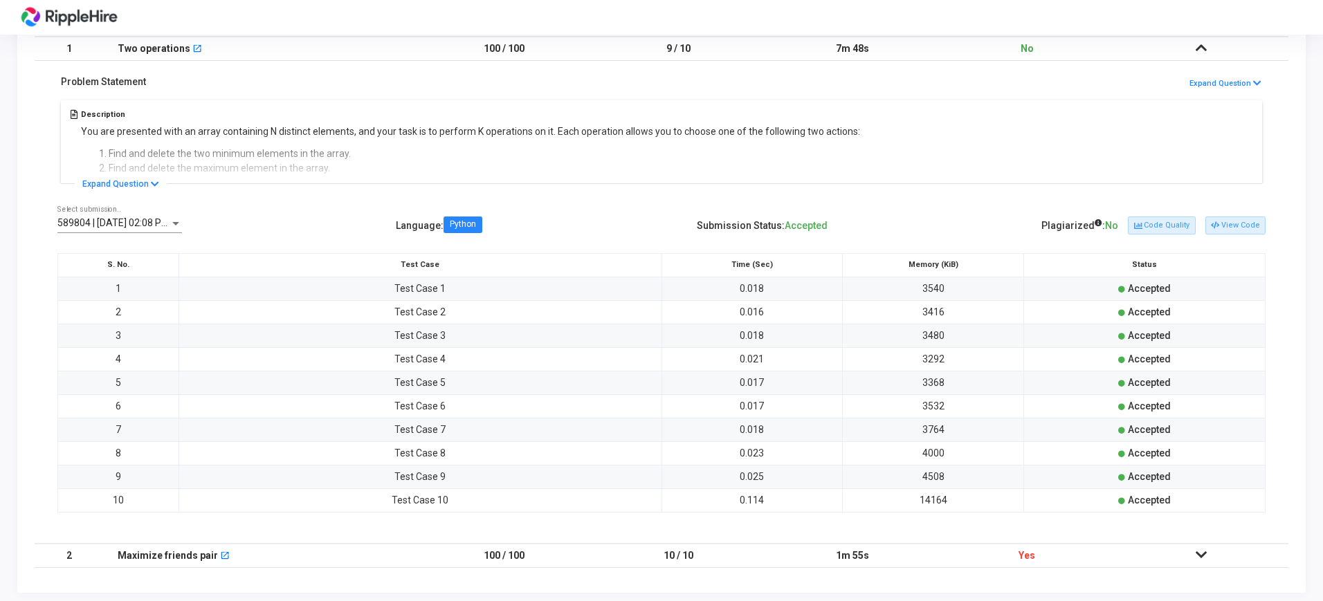
scroll to position [237, 0]
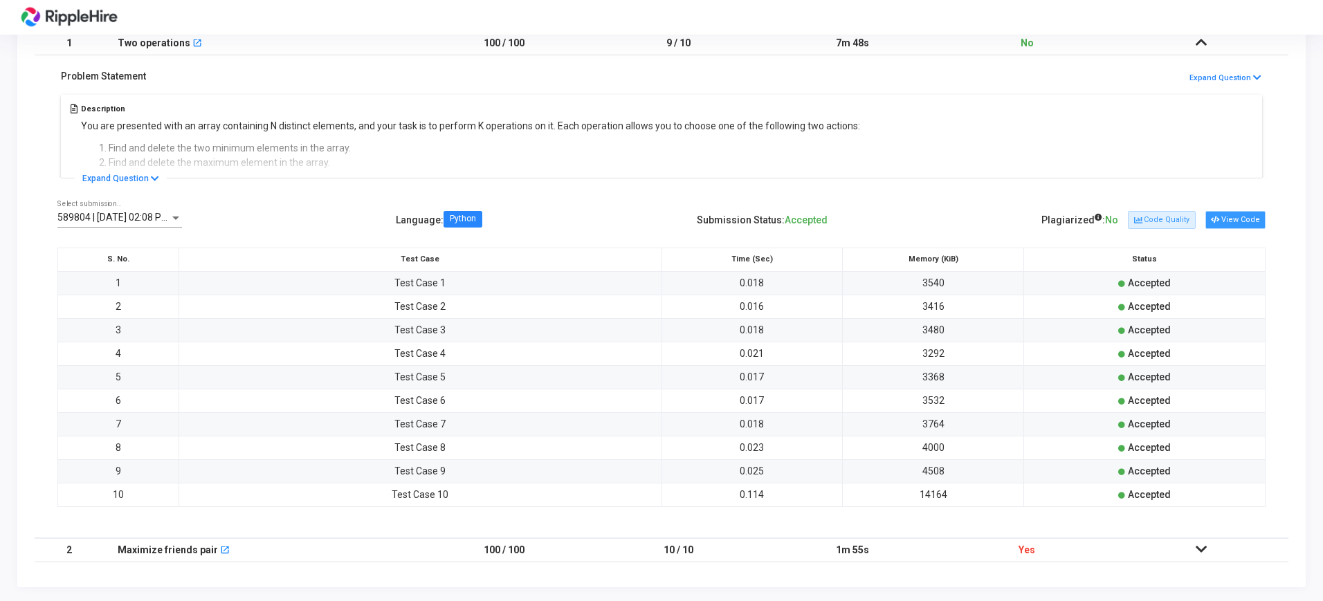
click at [1212, 216] on button "View Code" at bounding box center [1235, 220] width 60 height 18
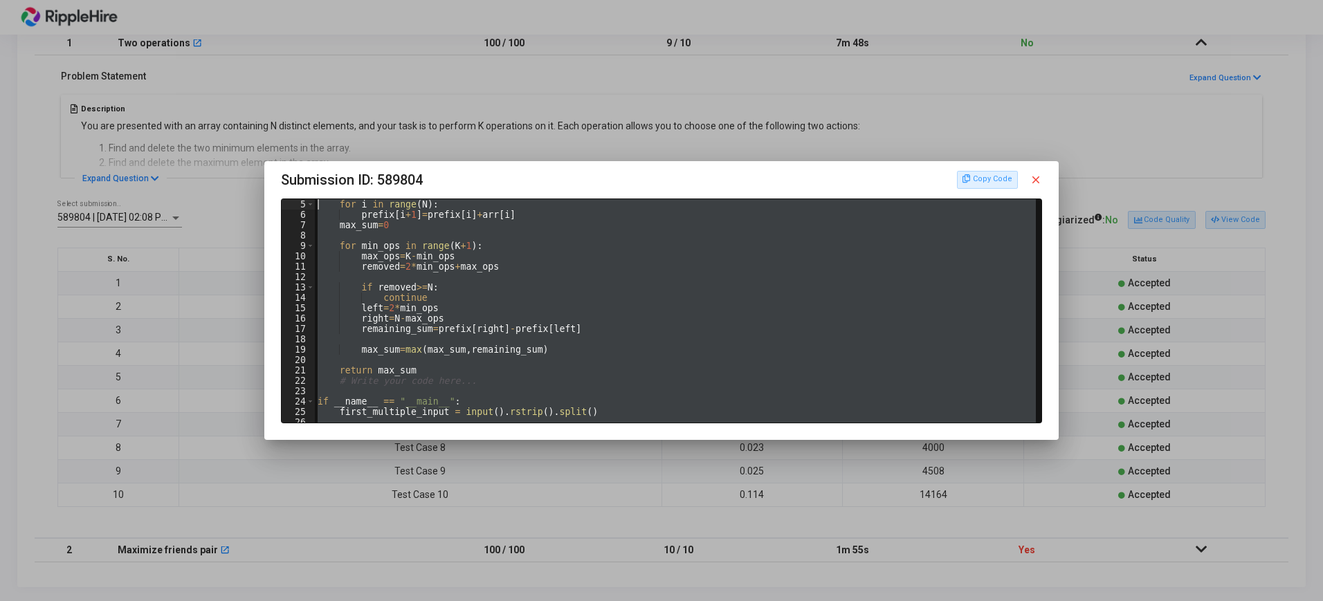
scroll to position [0, 0]
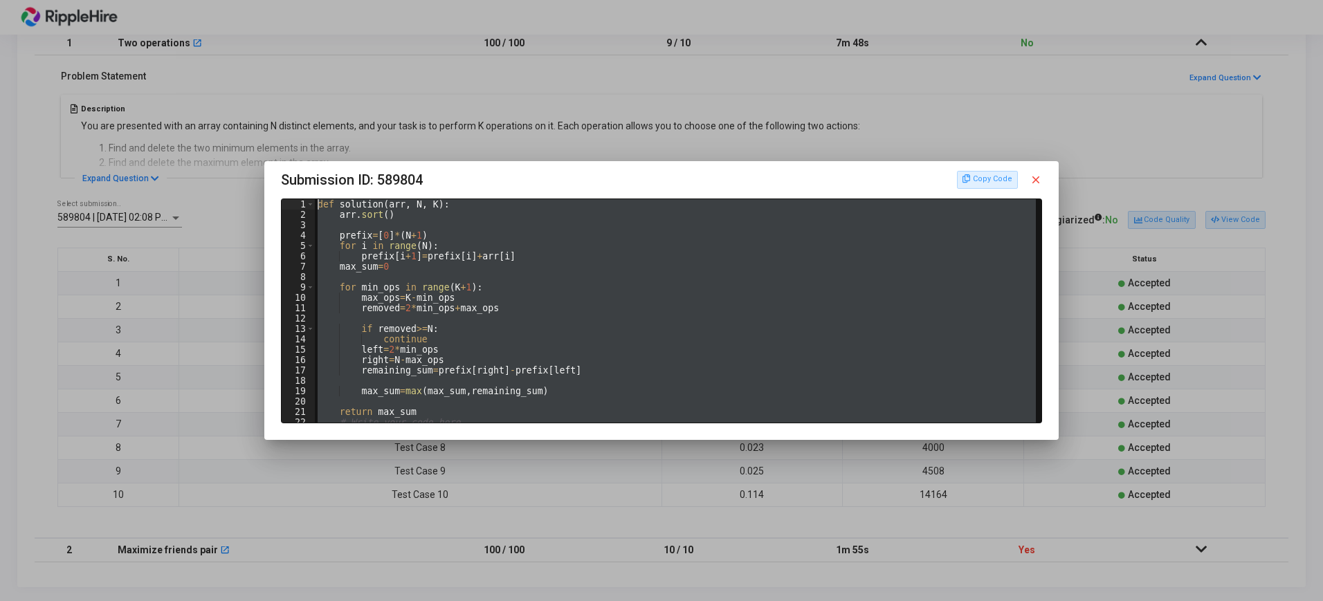
drag, startPoint x: 435, startPoint y: 414, endPoint x: 275, endPoint y: 179, distance: 284.8
click at [275, 179] on mat-dialog-container "Submission ID: 589804 Copy Code close 1 2 3 4 5 6 7 8 9 10 11 12 13 14 15 16 17…" at bounding box center [661, 301] width 794 height 280
type textarea "def solution(arr, N, K): arr.sort()"
click at [979, 171] on div "Copy Code close" at bounding box center [999, 180] width 85 height 18
click at [980, 172] on button "Copy Code" at bounding box center [987, 180] width 61 height 18
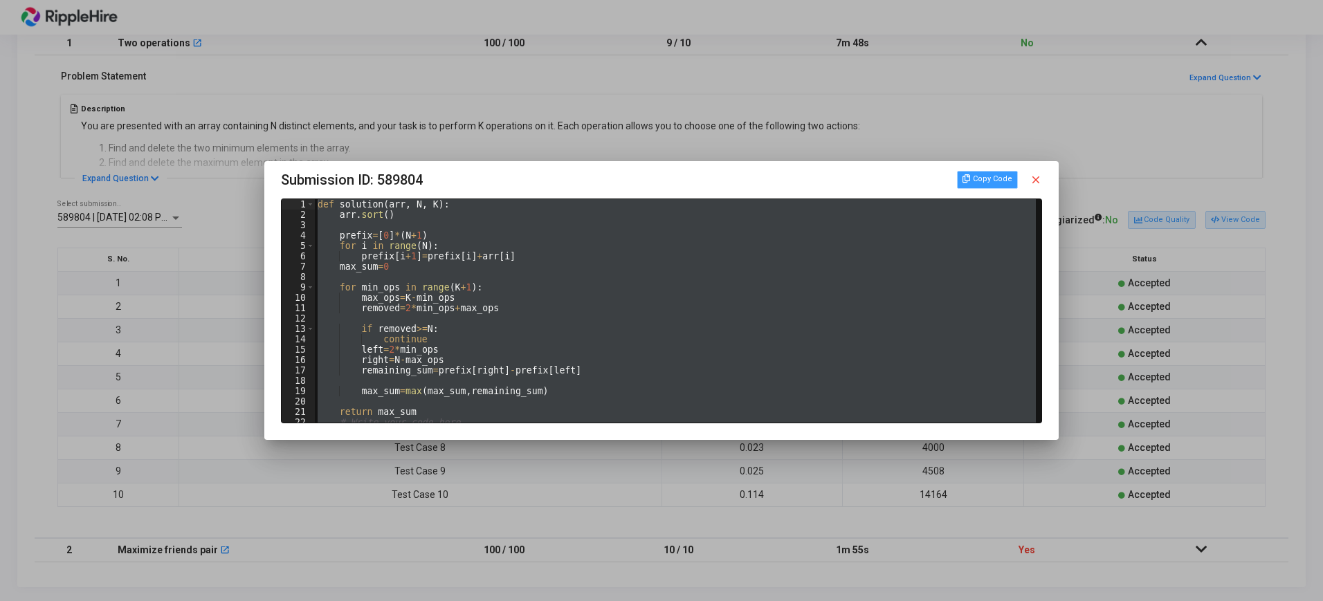
click at [977, 177] on button "Copy Code" at bounding box center [987, 180] width 61 height 18
type textarea "def solution(arr, N, K): arr.sort() prefix=[0]*(N+1) for i in range(N): prefix[…"
click at [1037, 174] on mat-icon "close" at bounding box center [1036, 180] width 12 height 12
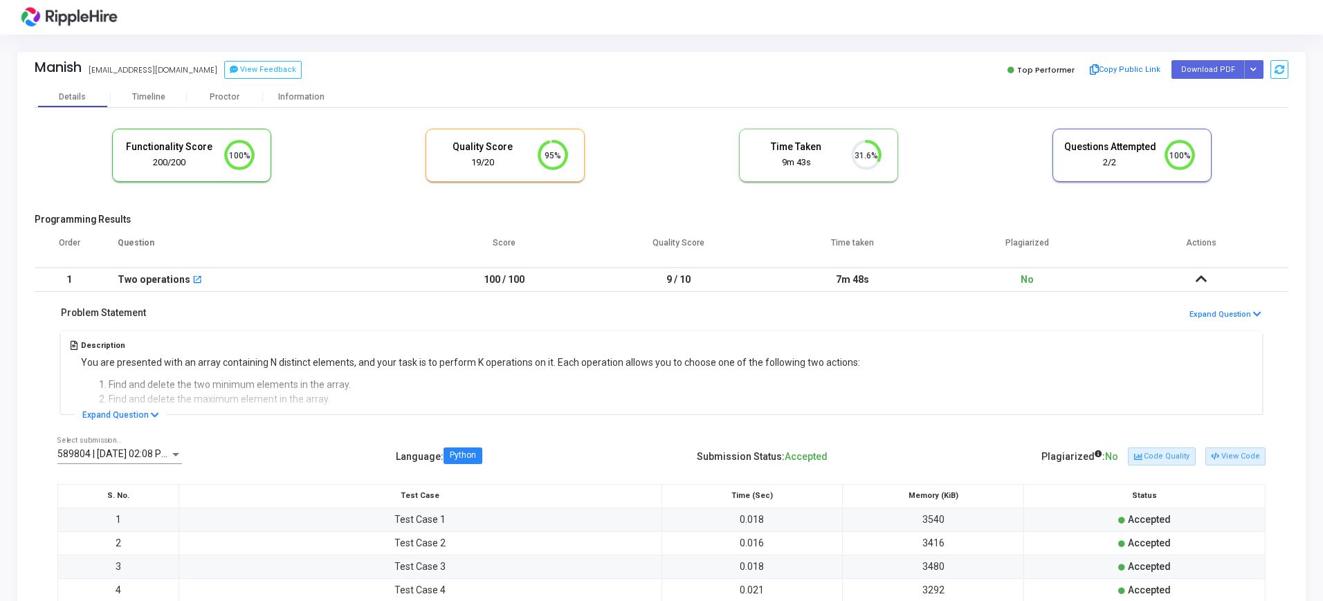
scroll to position [237, 0]
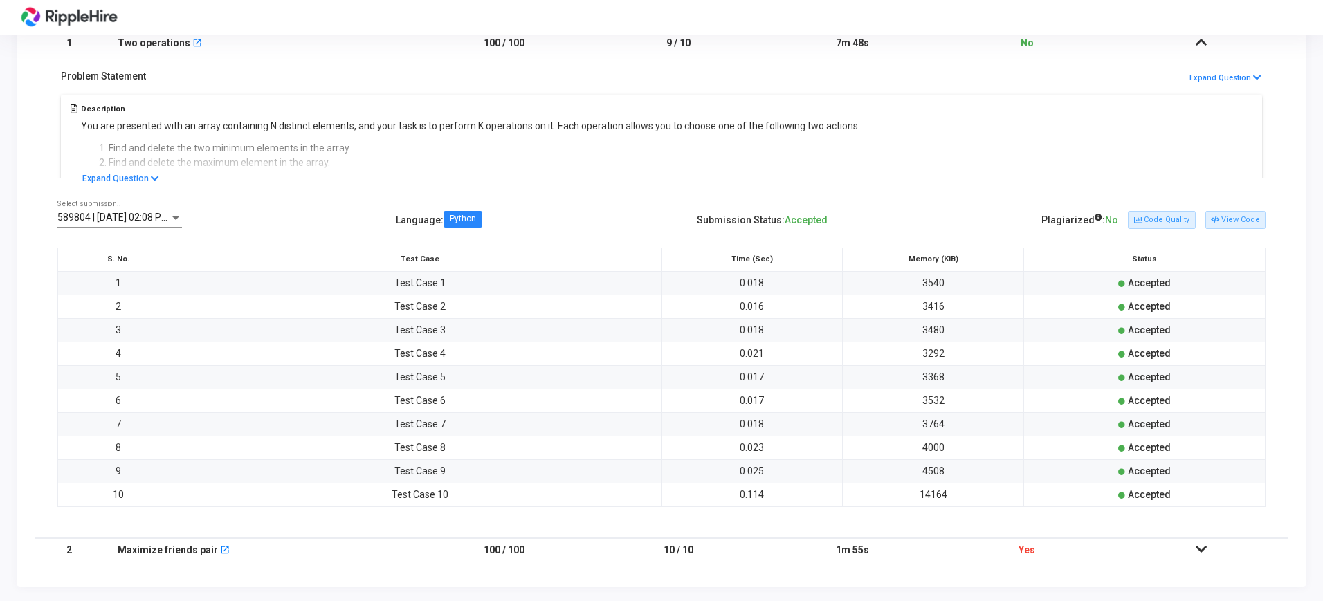
click at [1196, 545] on icon at bounding box center [1201, 550] width 11 height 10
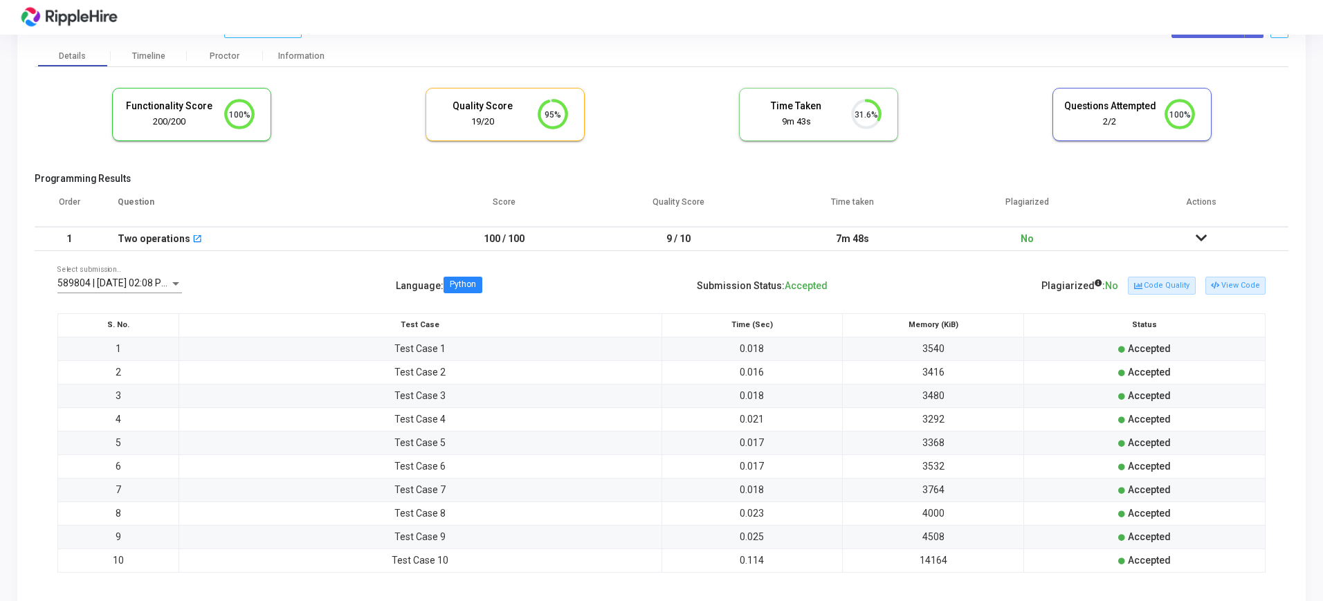
scroll to position [0, 0]
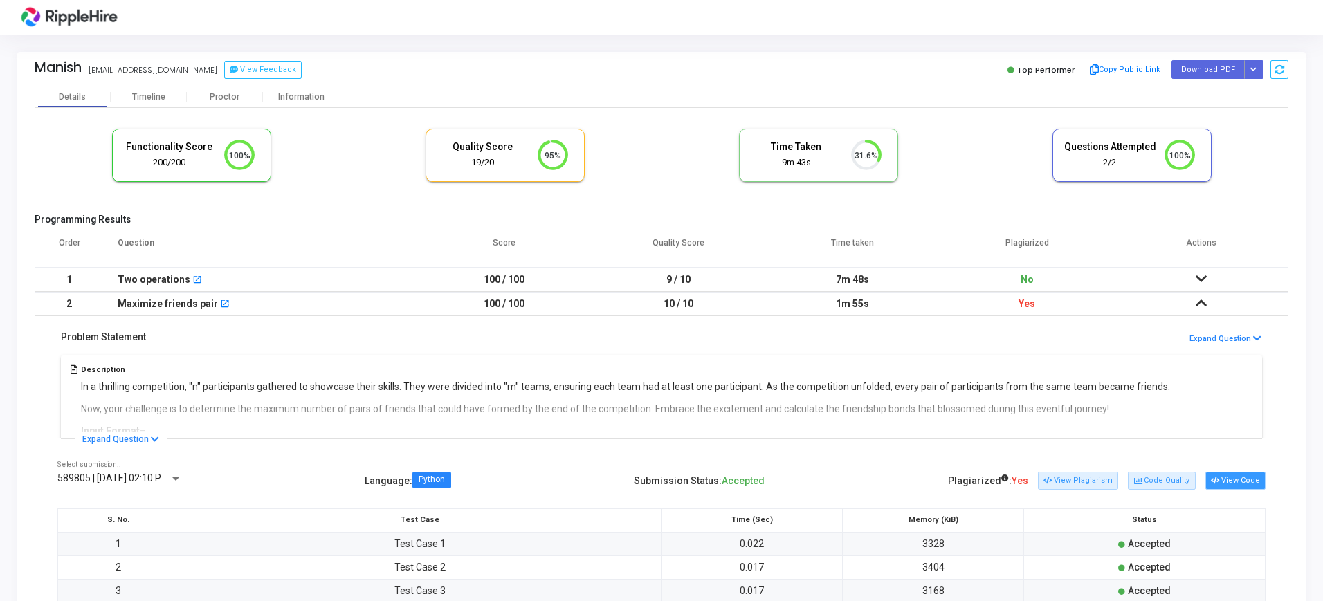
click at [1230, 477] on button "View Code" at bounding box center [1235, 481] width 60 height 18
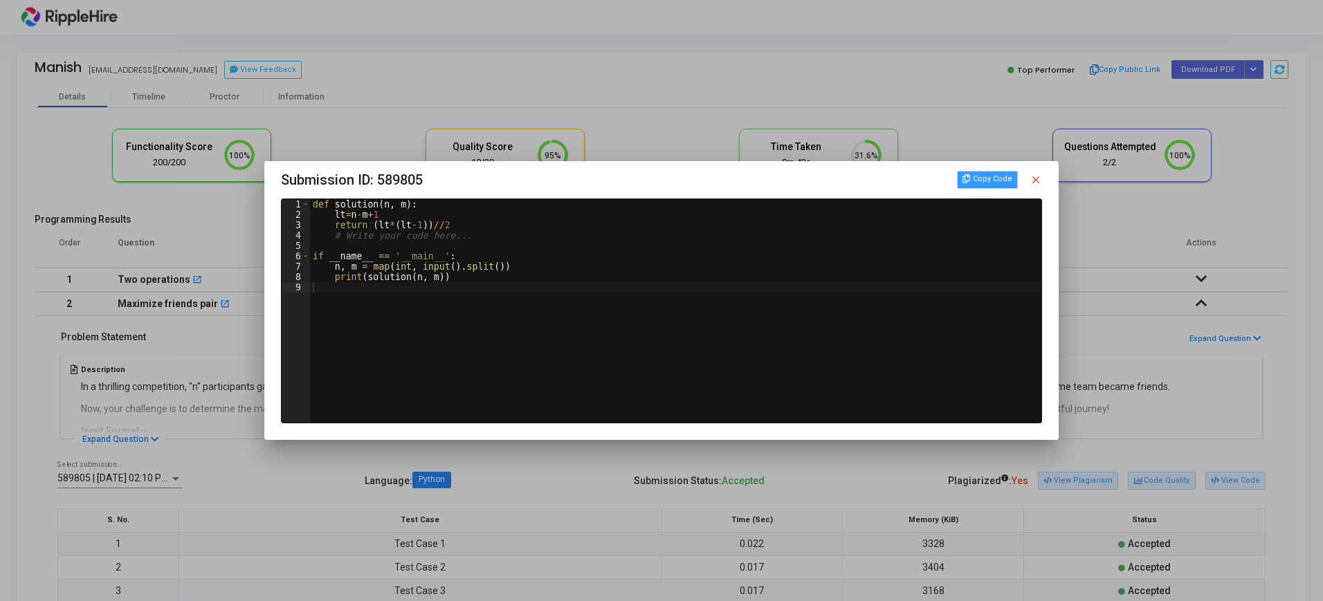
click at [991, 179] on button "Copy Code" at bounding box center [987, 180] width 61 height 18
